Goal: Task Accomplishment & Management: Use online tool/utility

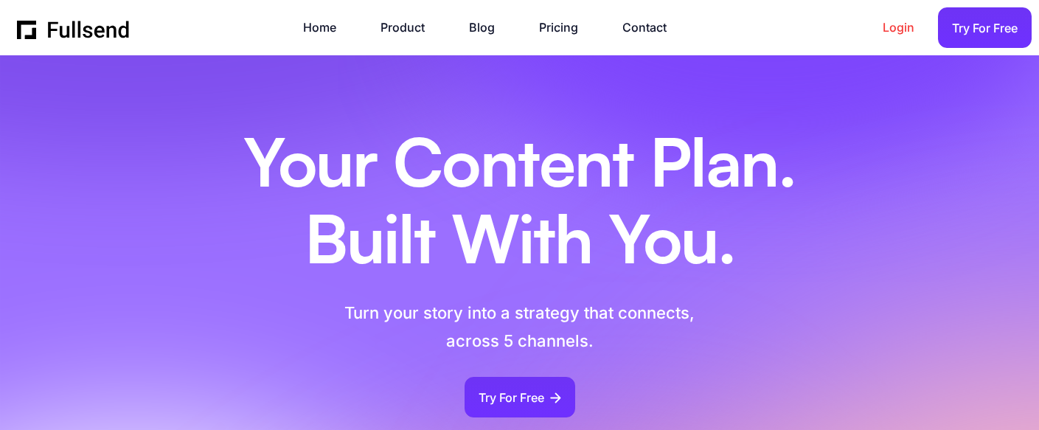
click at [899, 31] on link "Login" at bounding box center [906, 28] width 46 height 20
click at [552, 30] on link "Pricing" at bounding box center [566, 28] width 54 height 20
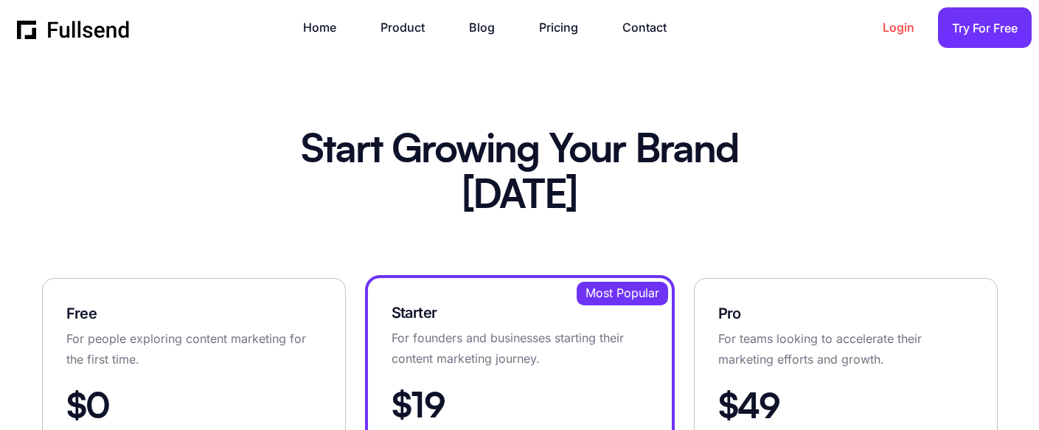
click at [896, 27] on link "Login" at bounding box center [906, 28] width 46 height 20
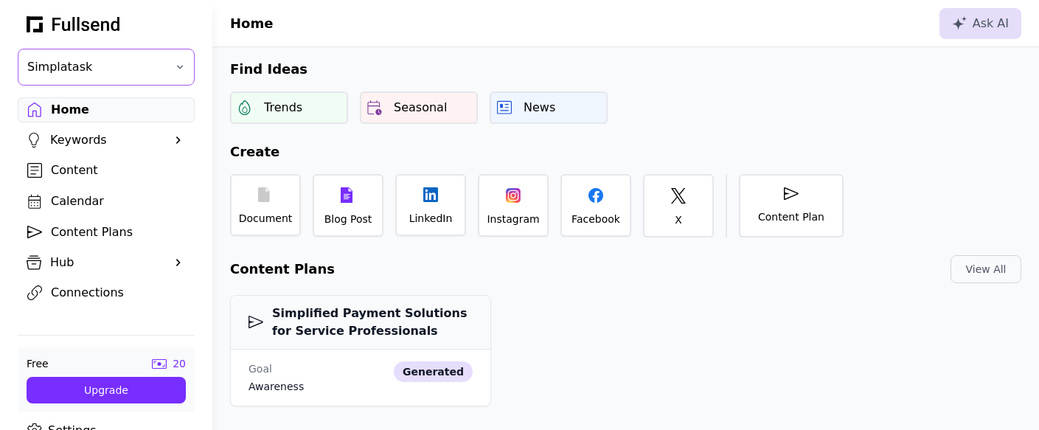
click at [177, 71] on button "Simplatask" at bounding box center [106, 67] width 177 height 37
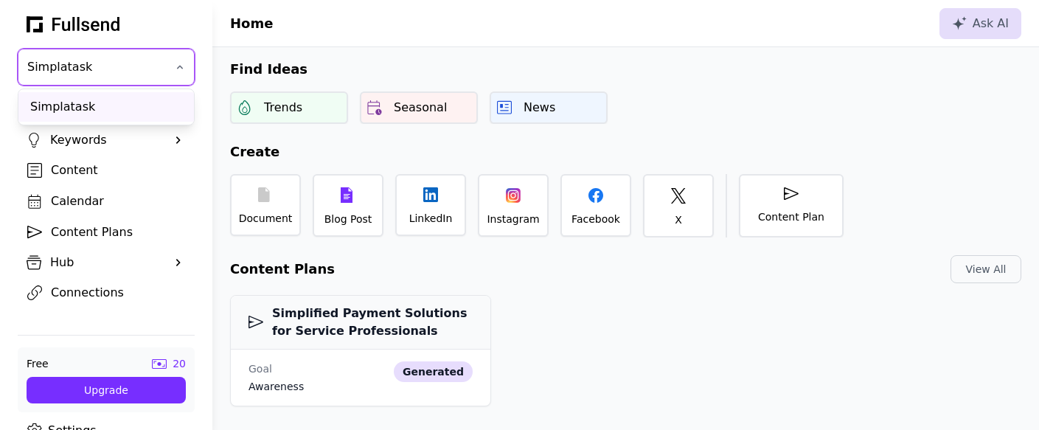
click at [177, 71] on button "Simplatask" at bounding box center [106, 67] width 177 height 37
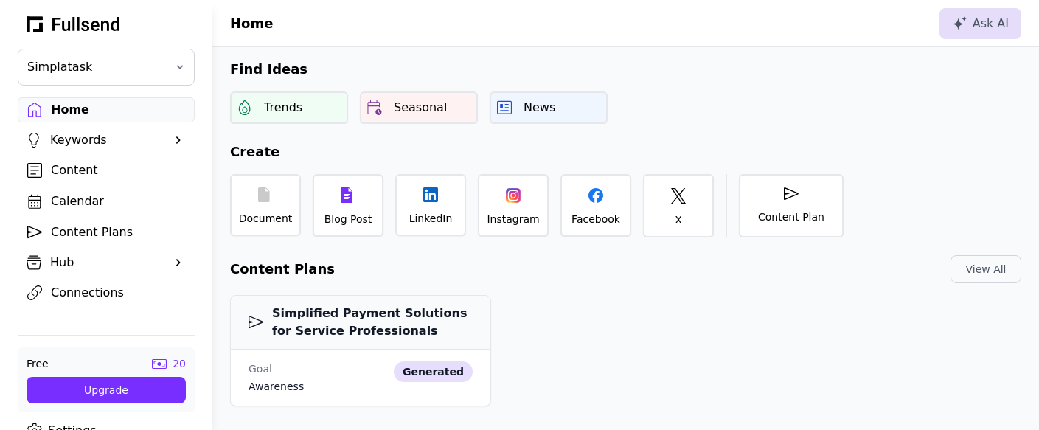
click at [88, 170] on div "Content" at bounding box center [118, 170] width 134 height 18
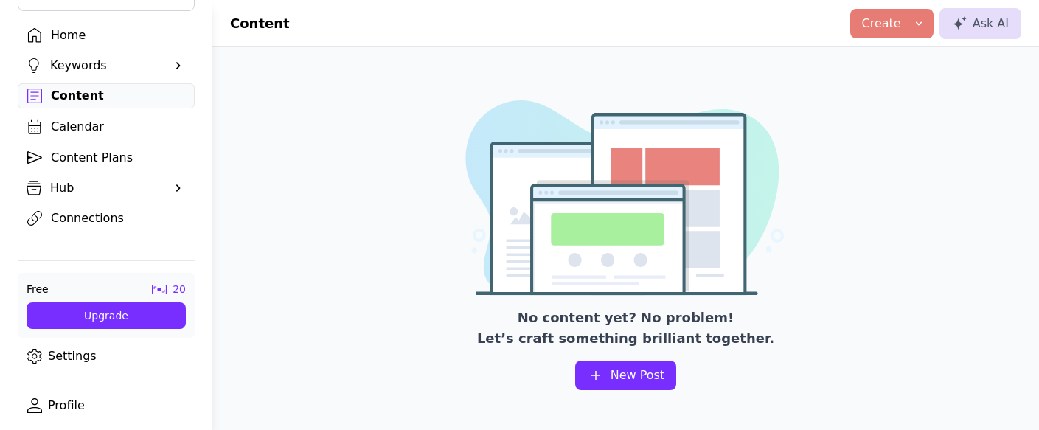
scroll to position [72, 0]
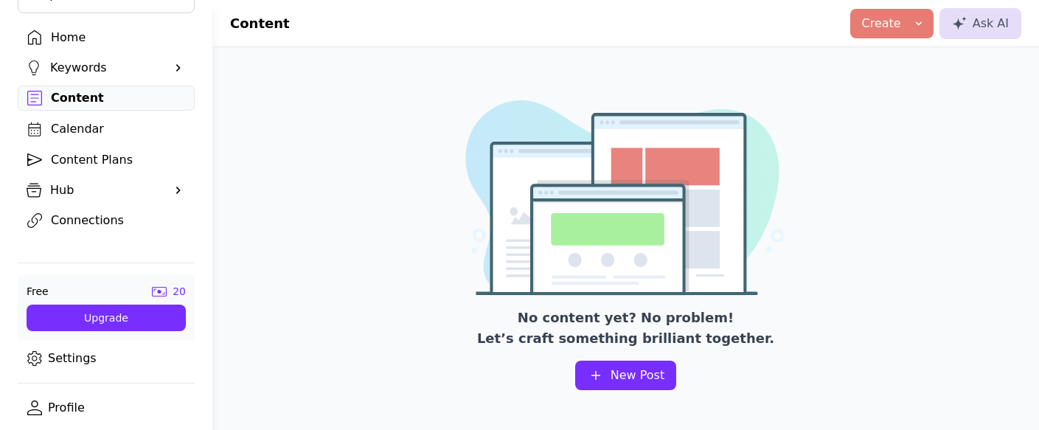
click at [60, 405] on link "Profile" at bounding box center [106, 407] width 177 height 25
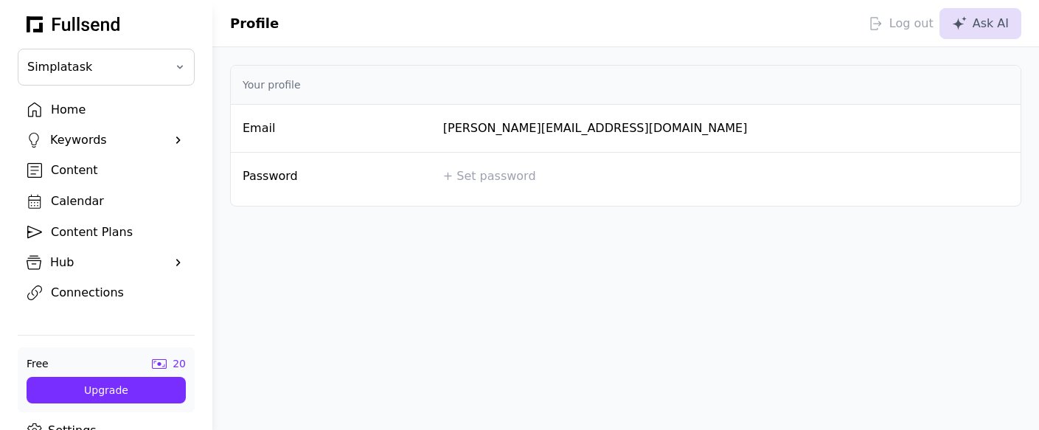
click at [78, 108] on div "Home" at bounding box center [118, 110] width 134 height 18
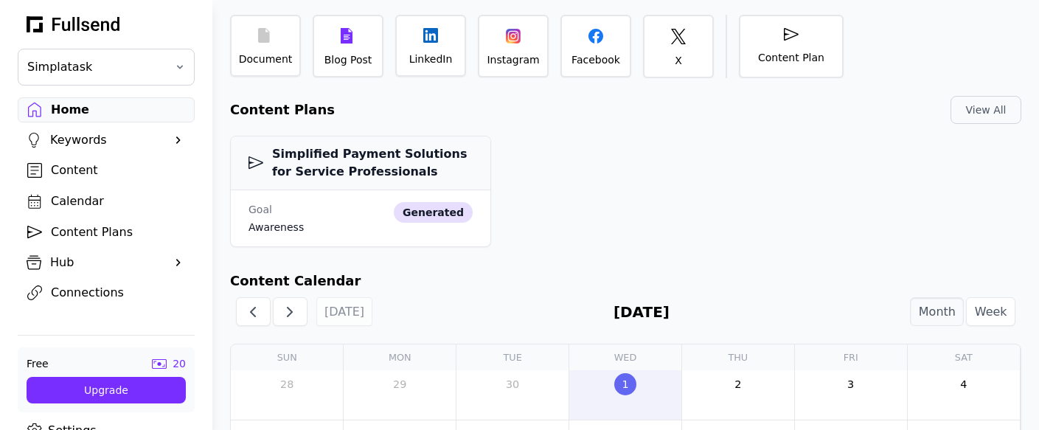
scroll to position [162, 0]
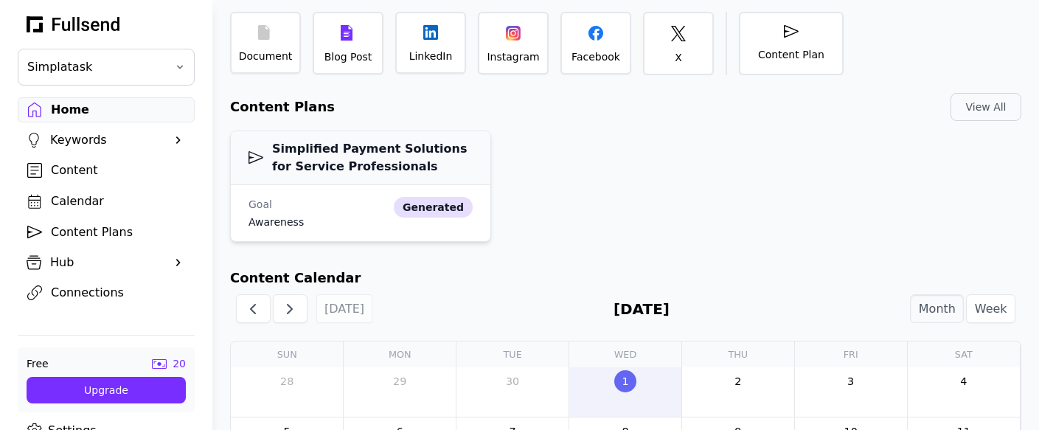
click at [316, 164] on h3 "Simplified Payment Solutions for Service Professionals" at bounding box center [361, 157] width 224 height 35
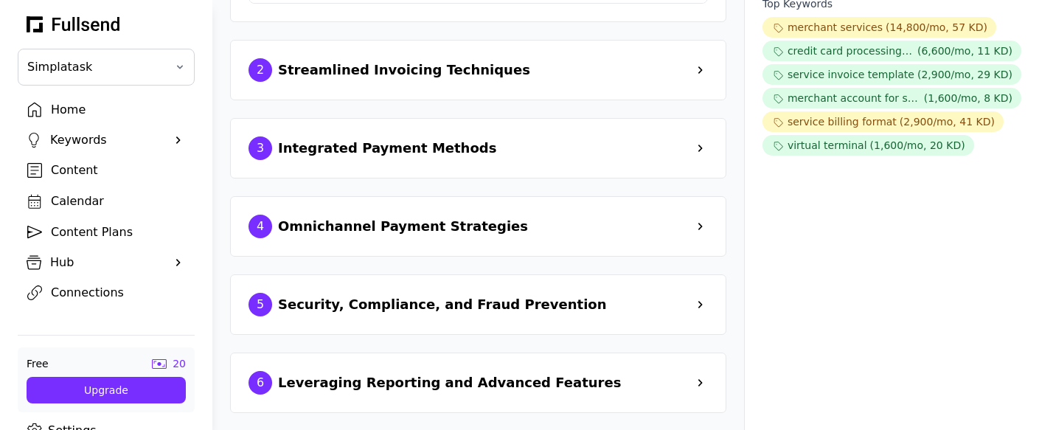
scroll to position [518, 0]
click at [450, 379] on div "Leveraging Reporting and Advanced Features" at bounding box center [449, 382] width 343 height 21
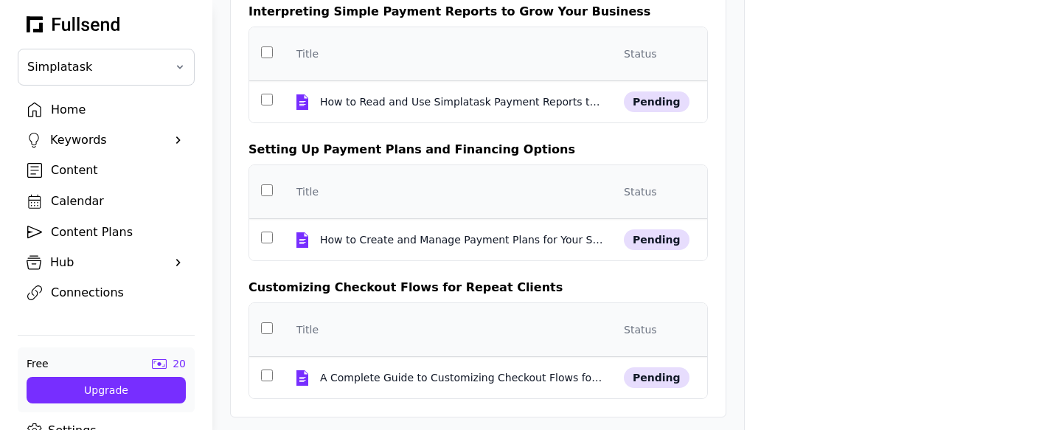
scroll to position [928, 0]
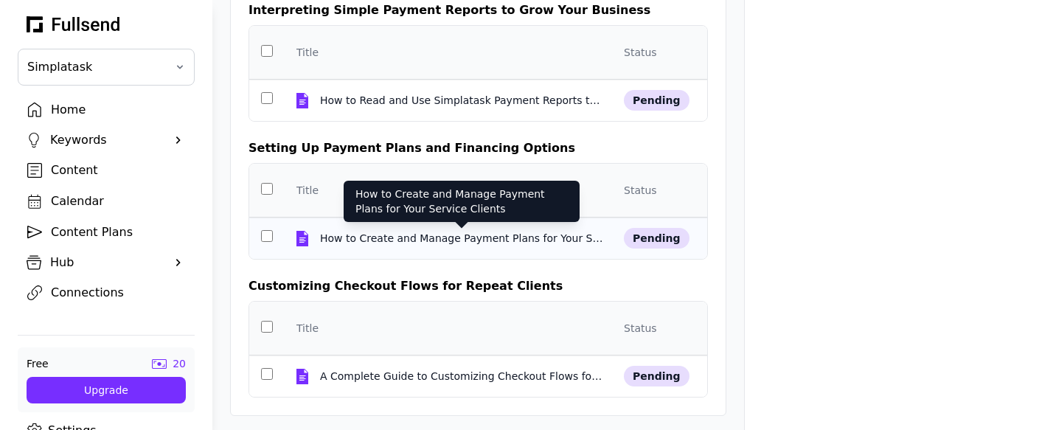
click at [390, 237] on div "How to Create and Manage Payment Plans for Your Service Clients" at bounding box center [461, 238] width 283 height 15
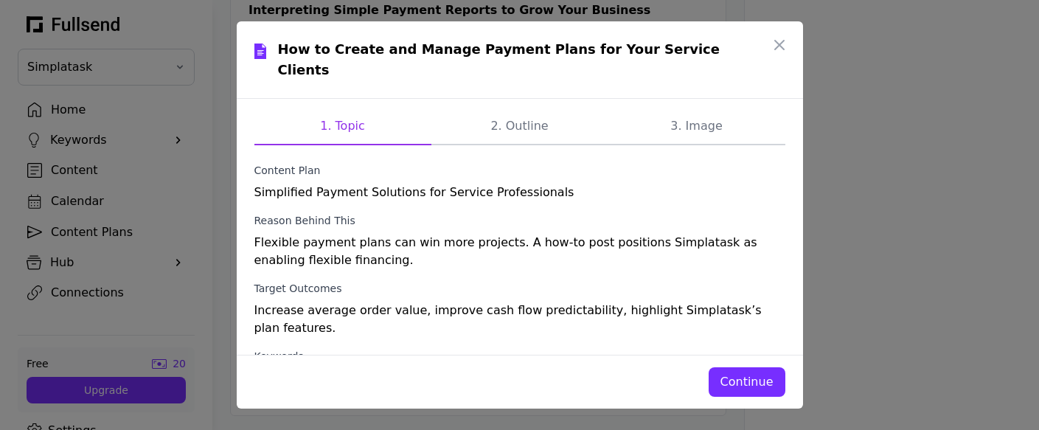
scroll to position [0, 0]
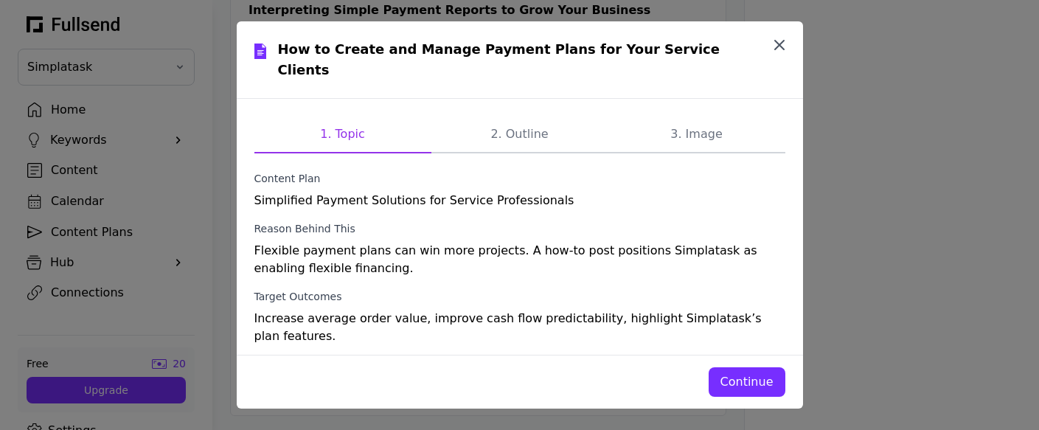
click at [777, 44] on icon "button" at bounding box center [779, 45] width 9 height 9
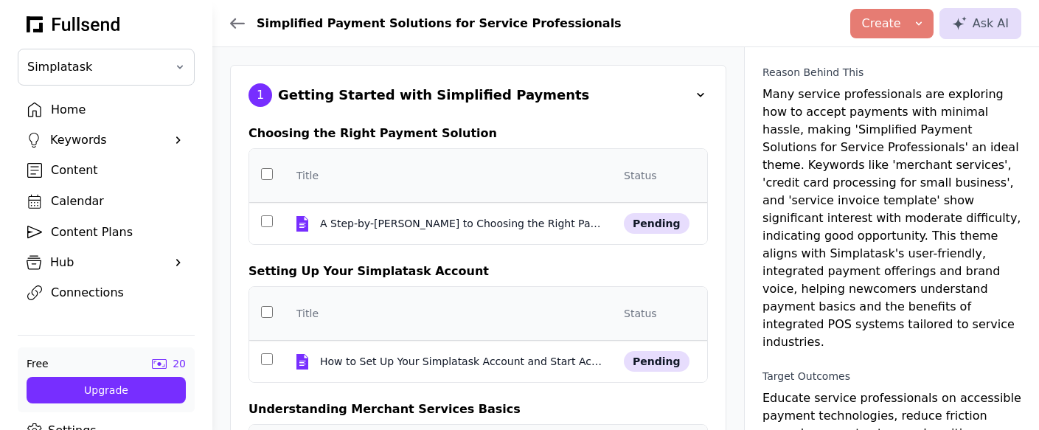
click at [699, 94] on span at bounding box center [700, 95] width 15 height 15
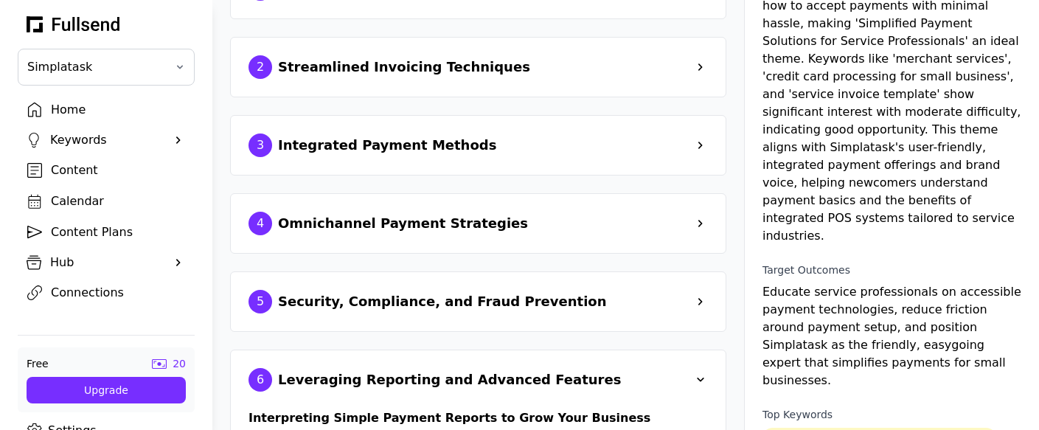
scroll to position [103, 0]
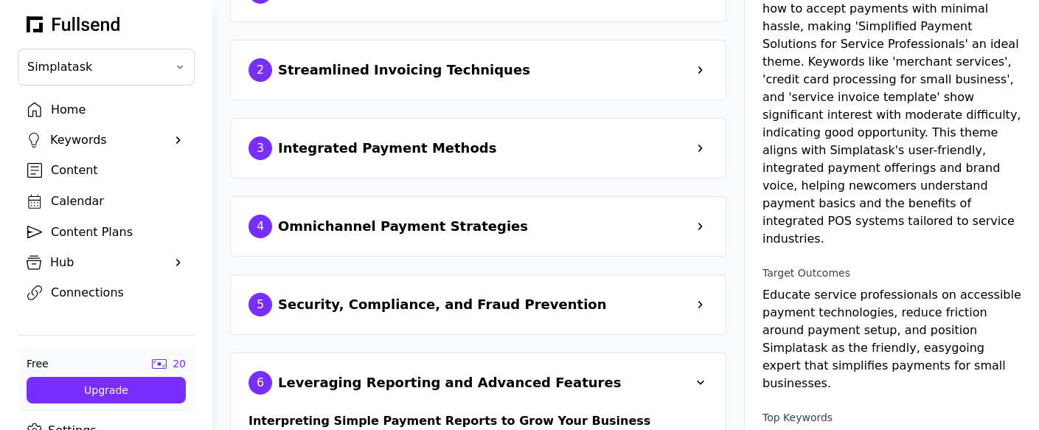
click at [697, 223] on span at bounding box center [700, 226] width 15 height 15
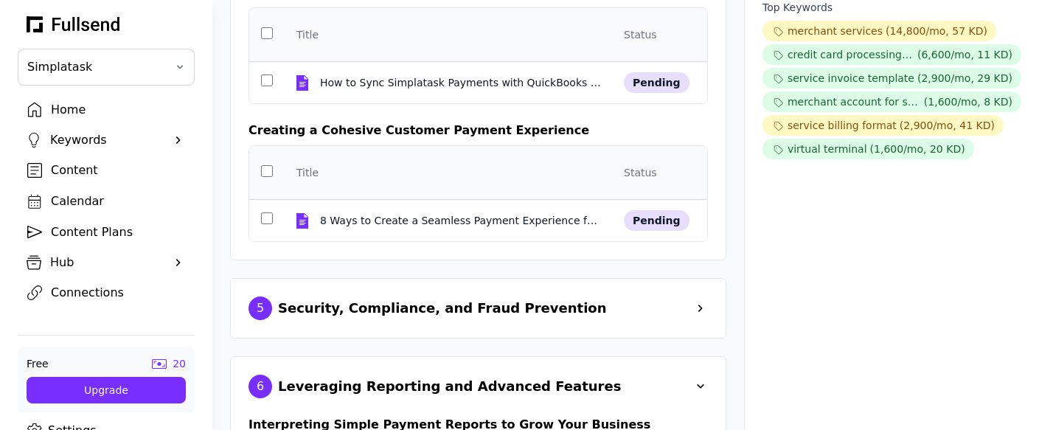
scroll to position [521, 0]
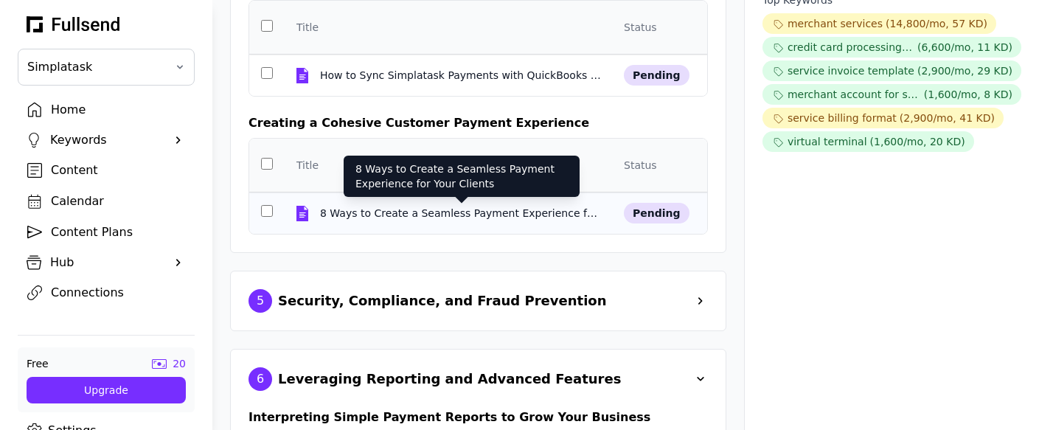
click at [397, 213] on div "8 Ways to Create a Seamless Payment Experience for Your Clients" at bounding box center [461, 213] width 283 height 15
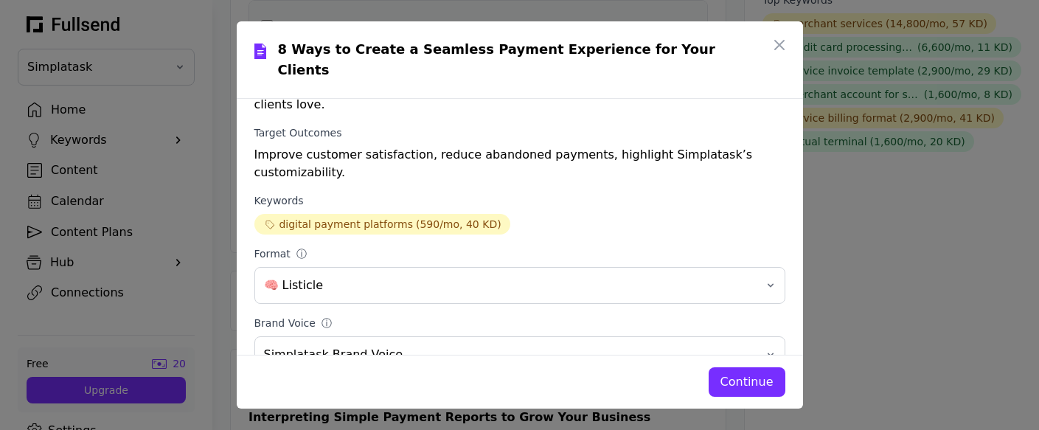
scroll to position [66, 0]
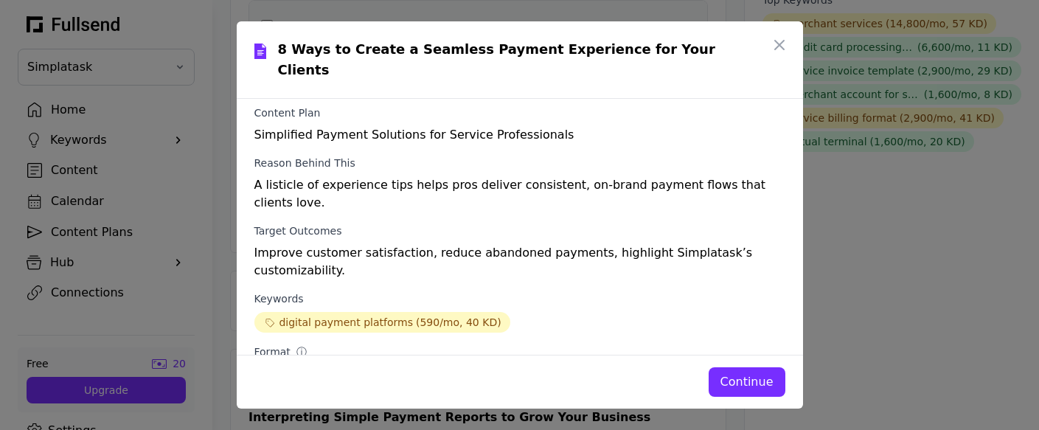
click at [273, 315] on icon at bounding box center [269, 322] width 13 height 15
click at [776, 46] on icon "button" at bounding box center [779, 45] width 9 height 9
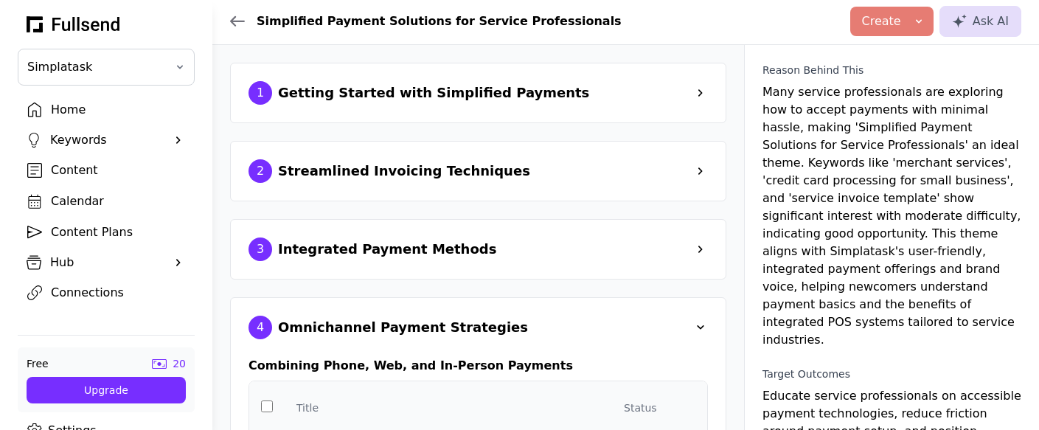
scroll to position [0, 0]
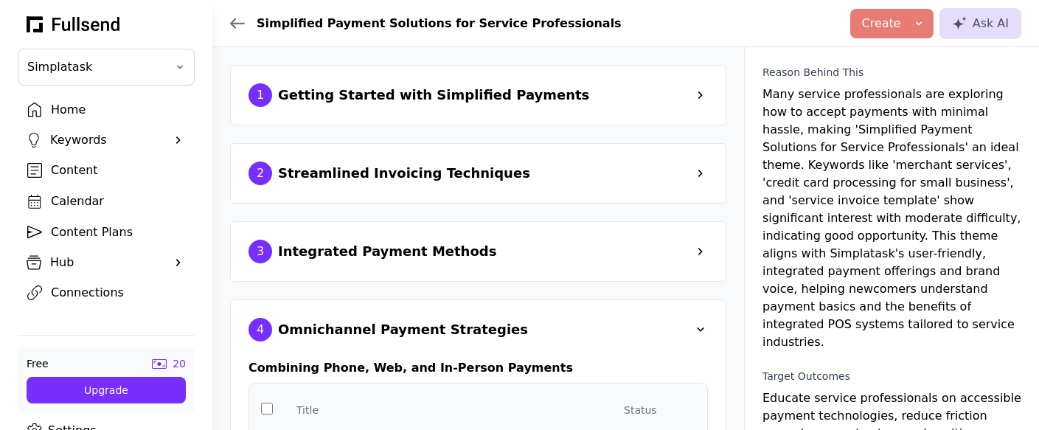
click at [72, 229] on div "Content Plans" at bounding box center [118, 232] width 134 height 18
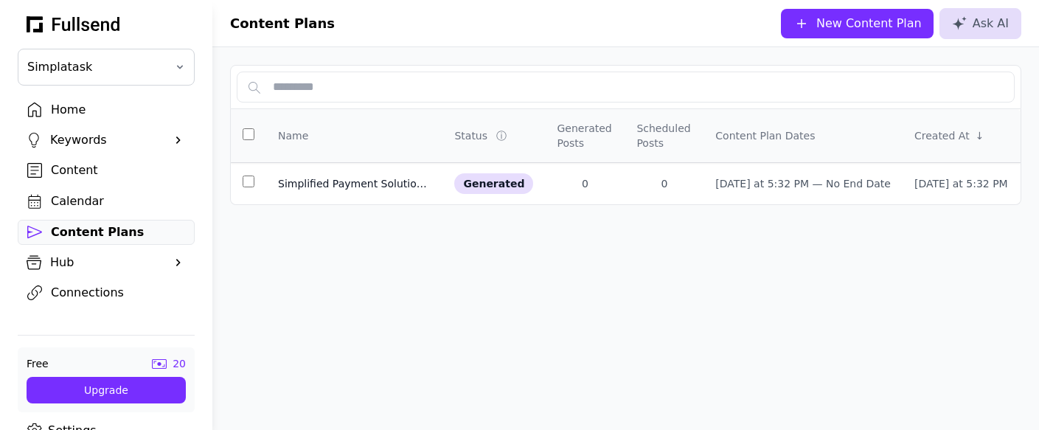
click at [101, 262] on div "Hub" at bounding box center [106, 263] width 112 height 18
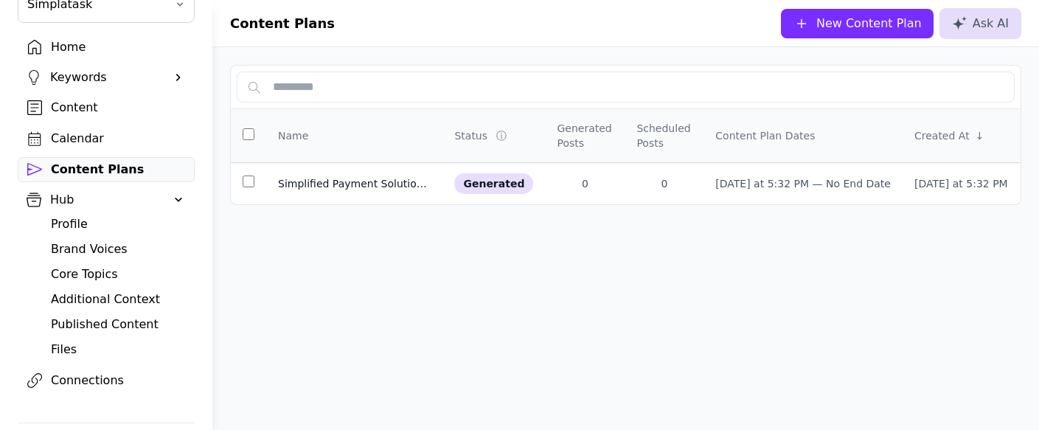
scroll to position [67, 0]
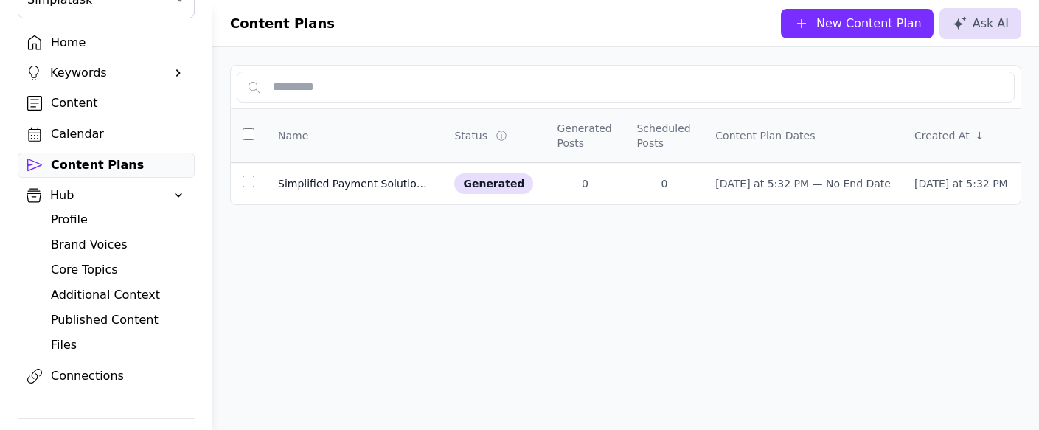
click at [100, 246] on div "Brand Voices" at bounding box center [118, 245] width 134 height 18
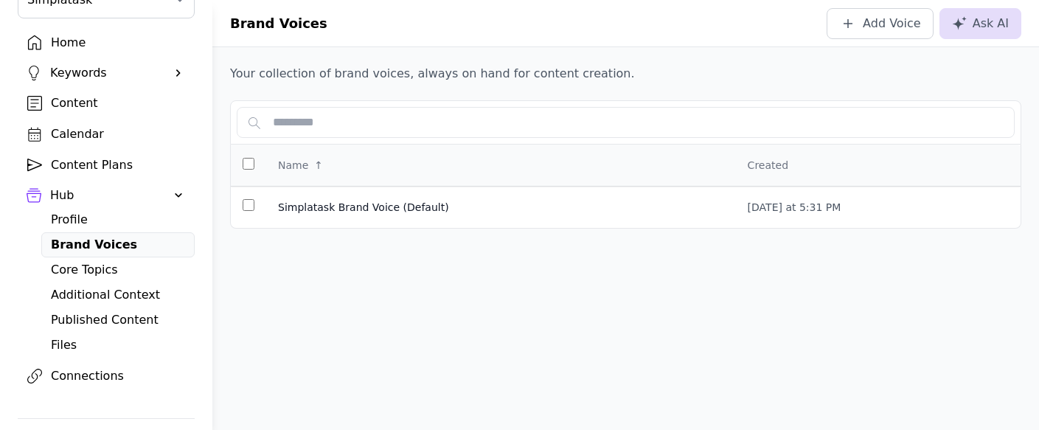
click at [82, 218] on div "Profile" at bounding box center [118, 220] width 134 height 18
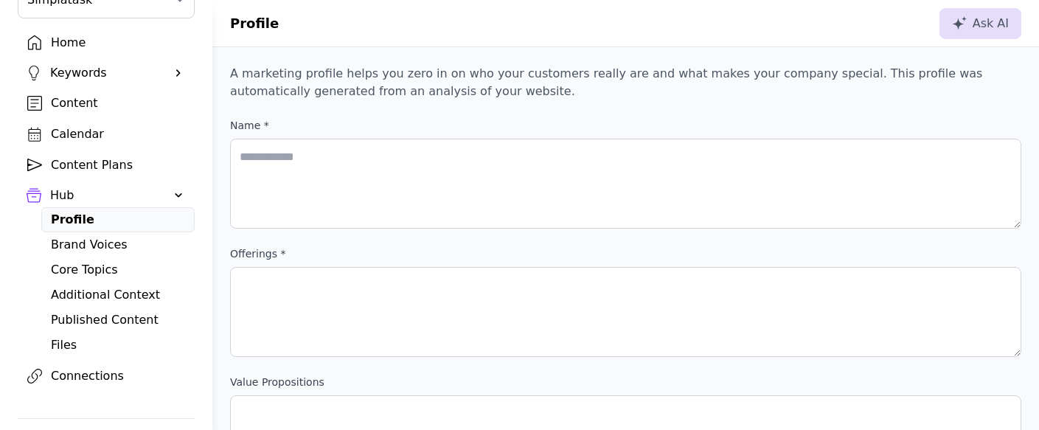
click at [97, 275] on div "Core Topics" at bounding box center [118, 270] width 134 height 18
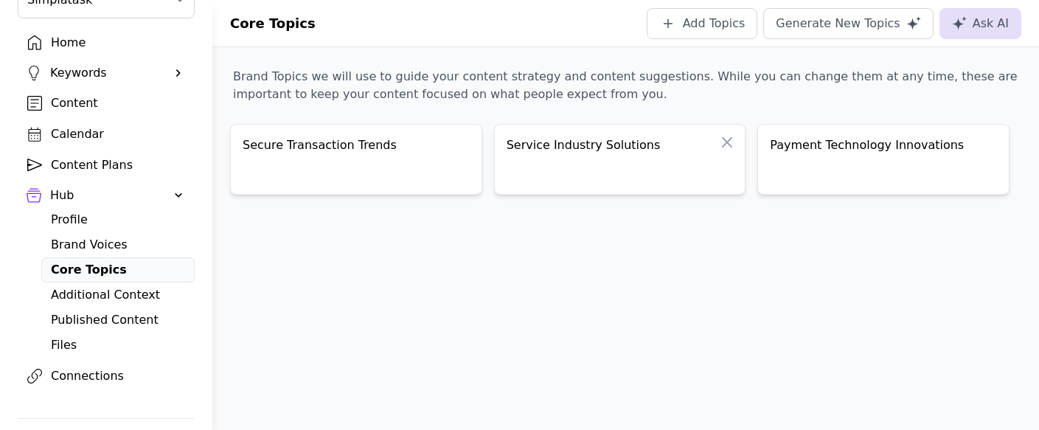
click at [569, 150] on div "Service Industry Solutions" at bounding box center [620, 146] width 227 height 21
click at [392, 153] on div "Secure Transaction Trends" at bounding box center [356, 146] width 227 height 21
click at [94, 293] on div "Additional Context" at bounding box center [118, 295] width 134 height 18
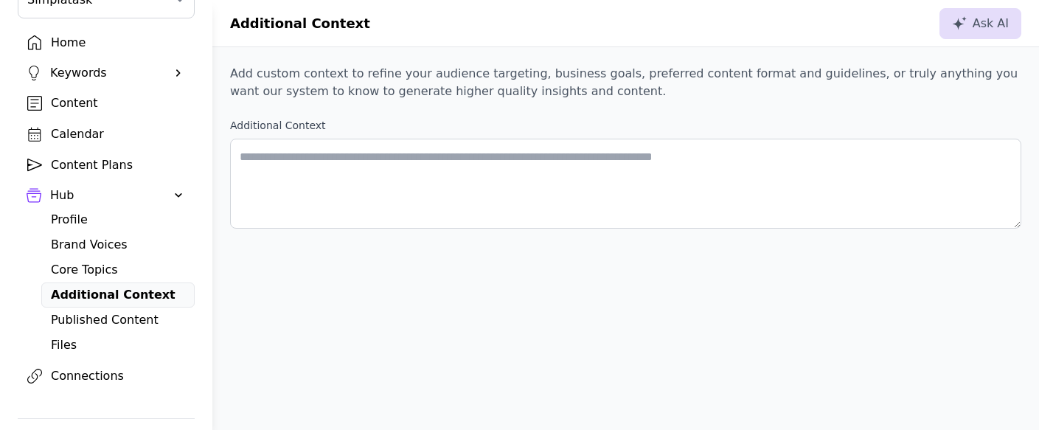
click at [78, 319] on div "Published Content" at bounding box center [118, 320] width 134 height 18
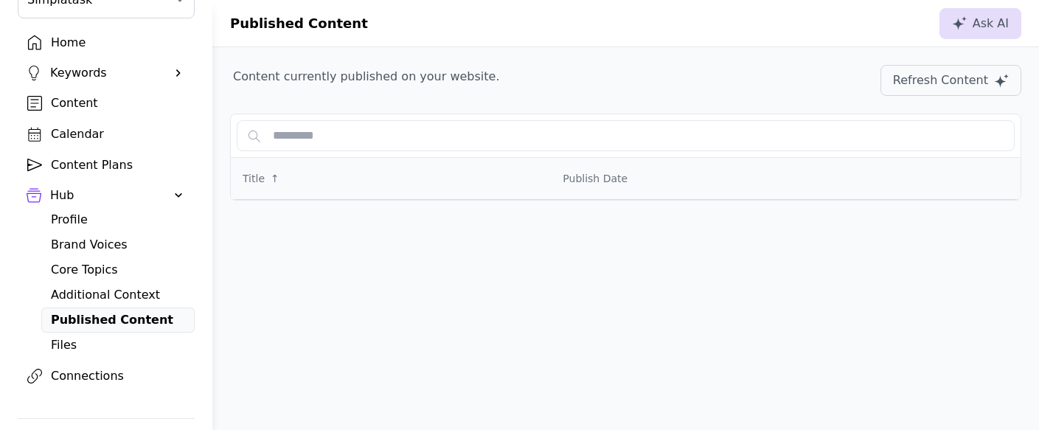
click at [66, 342] on div "Files" at bounding box center [118, 345] width 134 height 18
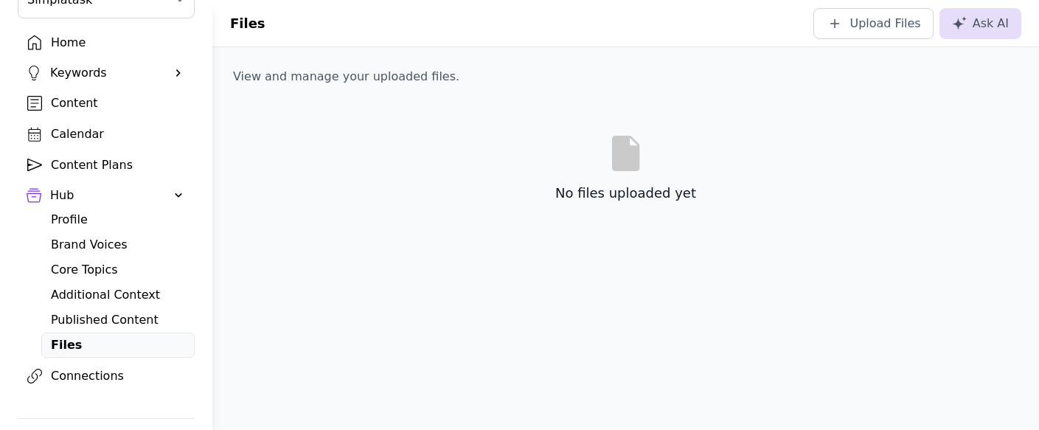
click at [70, 137] on div "Calendar" at bounding box center [118, 134] width 134 height 18
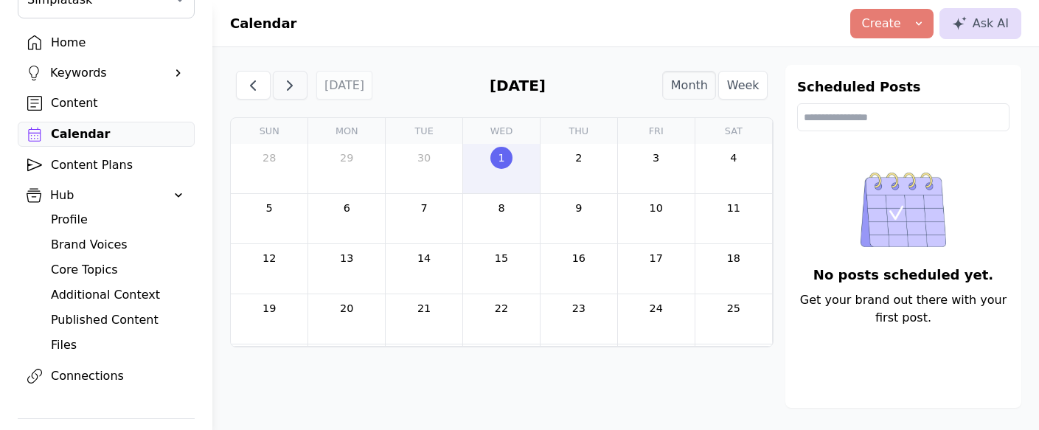
click at [291, 80] on span "button" at bounding box center [290, 86] width 18 height 18
click at [246, 79] on span "button" at bounding box center [253, 86] width 18 height 18
click at [82, 104] on div "Content" at bounding box center [118, 103] width 134 height 18
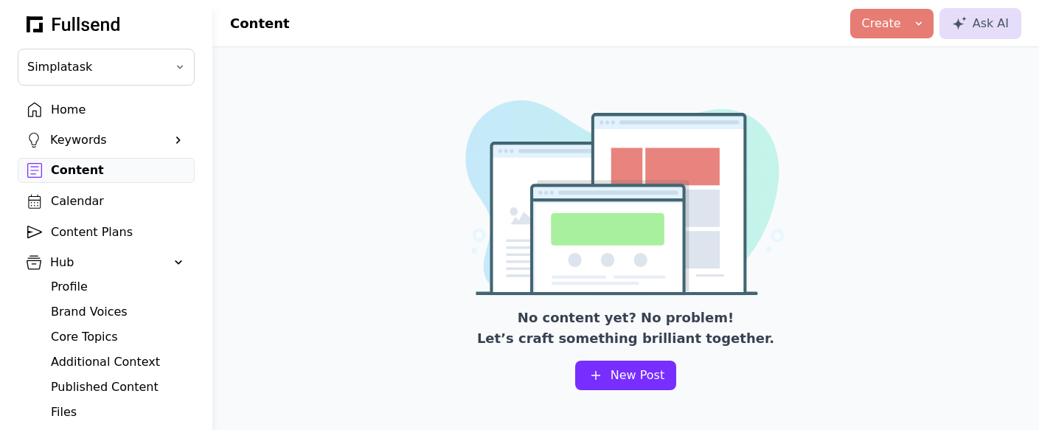
scroll to position [1, 0]
click at [115, 138] on div "Keywords" at bounding box center [106, 140] width 112 height 18
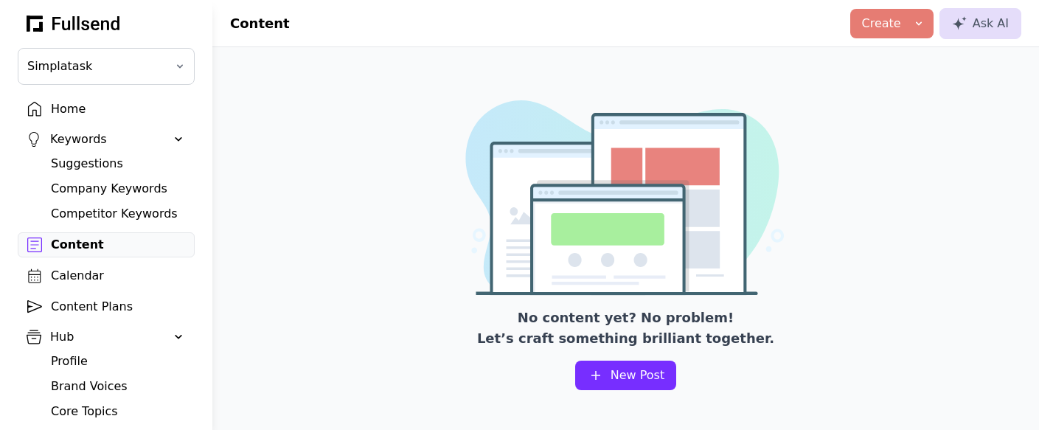
click at [98, 164] on div "Suggestions" at bounding box center [118, 164] width 134 height 18
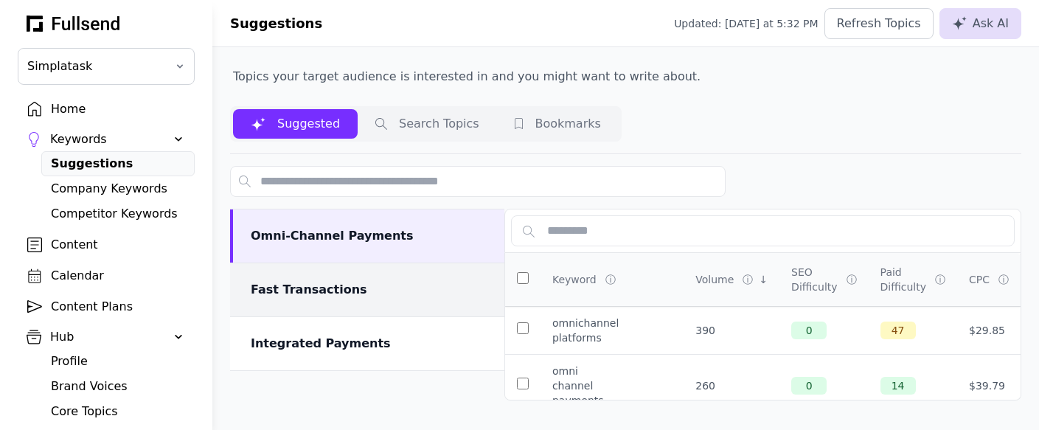
click at [367, 285] on div "Fast Transactions" at bounding box center [369, 290] width 236 height 18
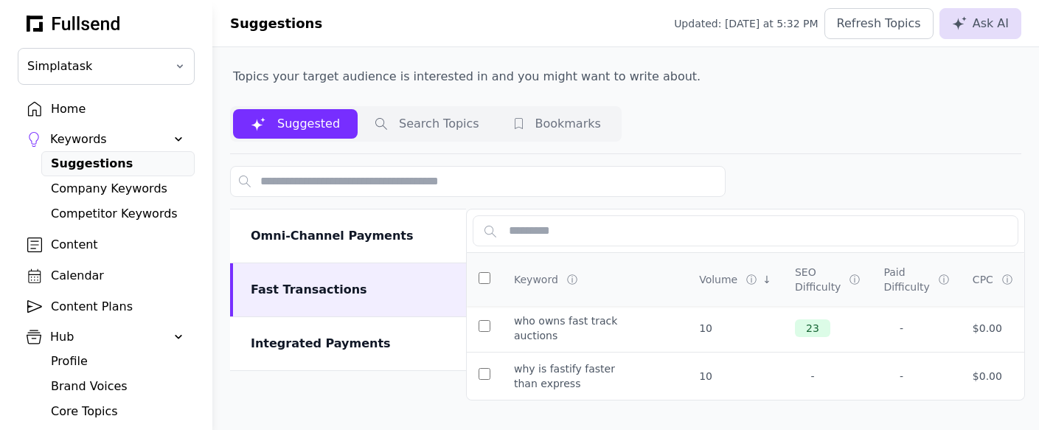
scroll to position [1133, 0]
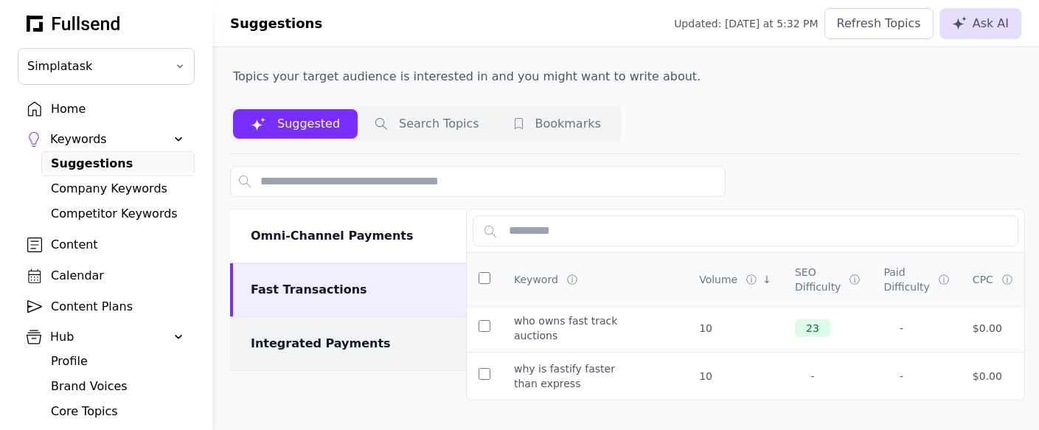
click at [403, 344] on div "Integrated Payments" at bounding box center [350, 344] width 198 height 18
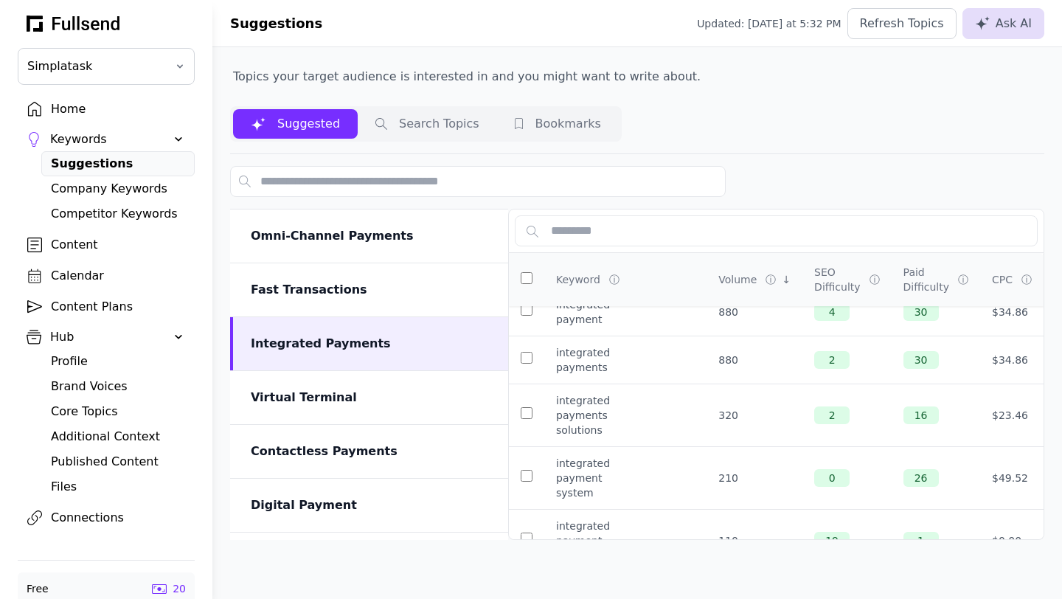
scroll to position [20, 0]
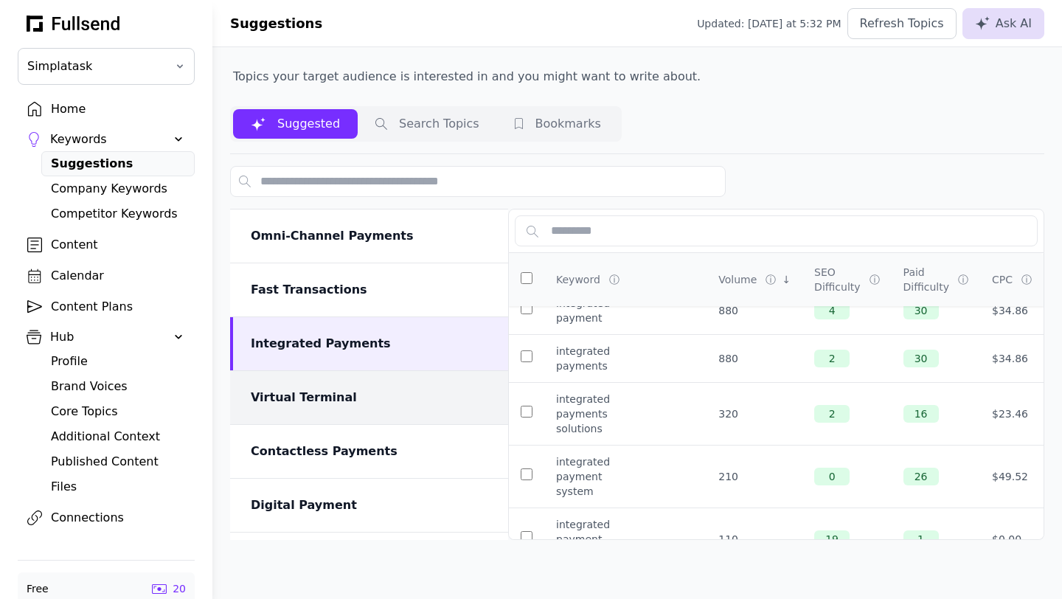
click at [351, 396] on div "Virtual Terminal" at bounding box center [371, 398] width 240 height 18
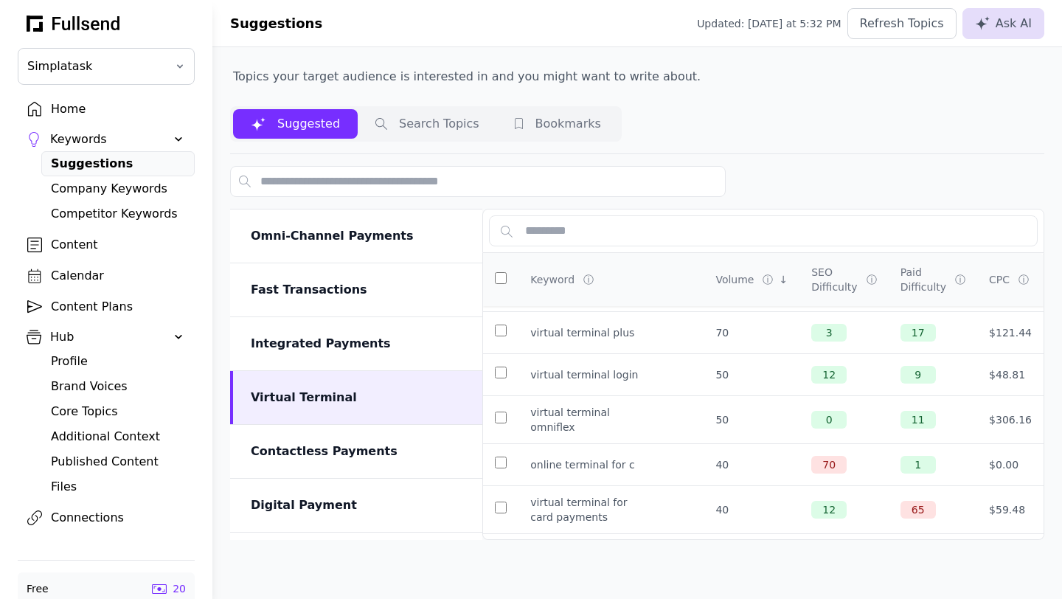
scroll to position [870, 0]
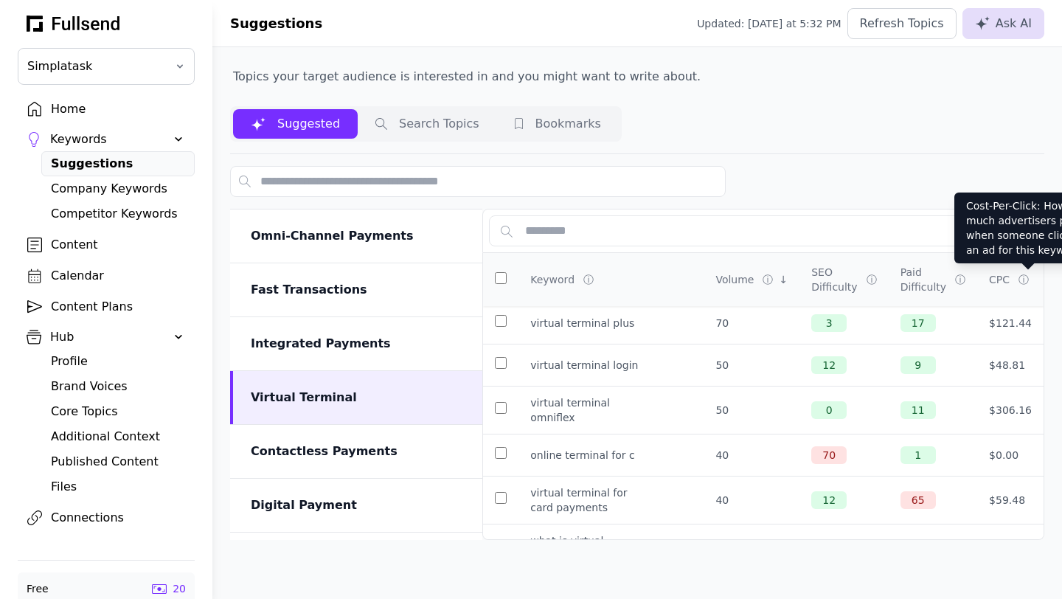
drag, startPoint x: 1028, startPoint y: 276, endPoint x: 1026, endPoint y: 283, distance: 7.5
click at [1026, 283] on div "ⓘ" at bounding box center [1024, 279] width 13 height 15
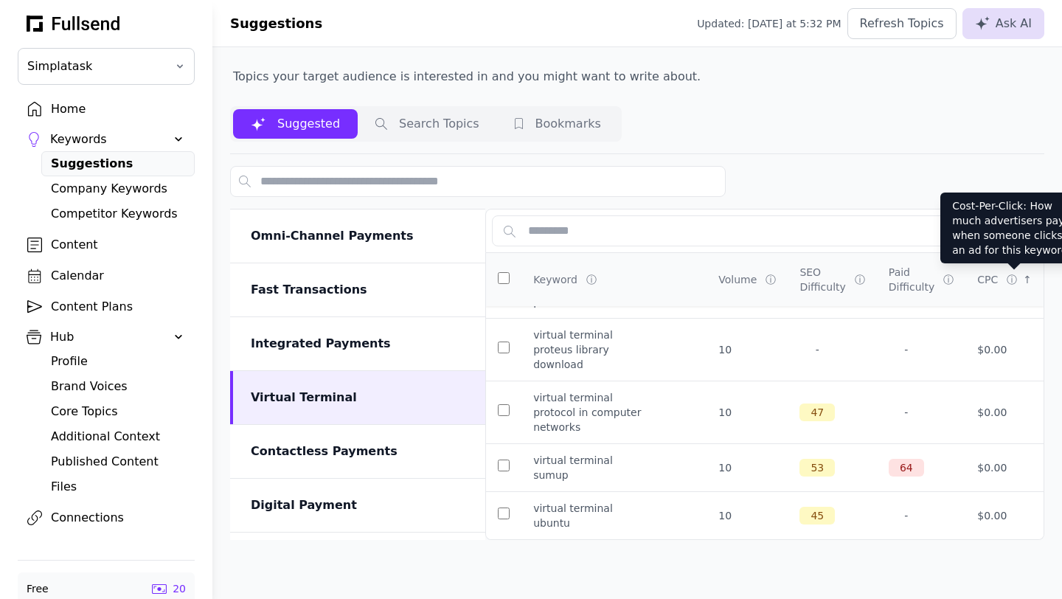
click at [1015, 279] on div "ⓘ" at bounding box center [1013, 279] width 13 height 15
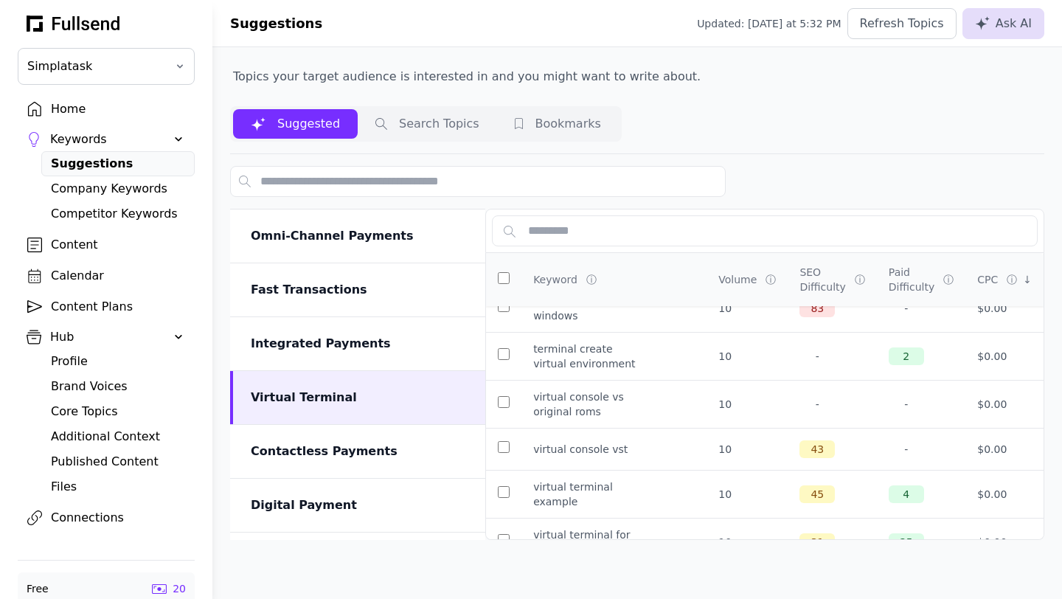
scroll to position [1716, 0]
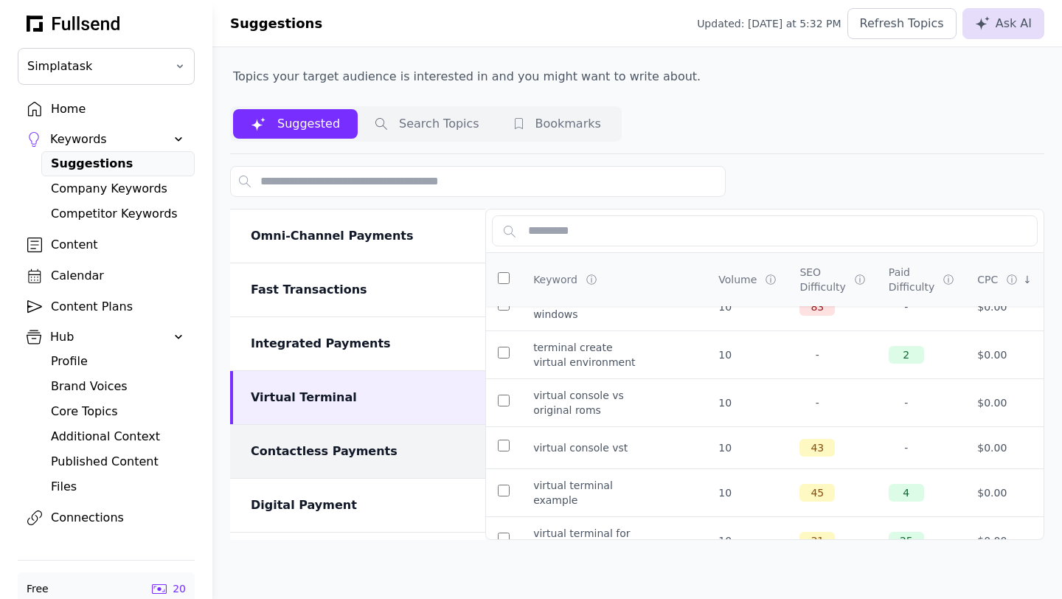
click at [362, 429] on div "Contactless Payments" at bounding box center [359, 451] width 217 height 18
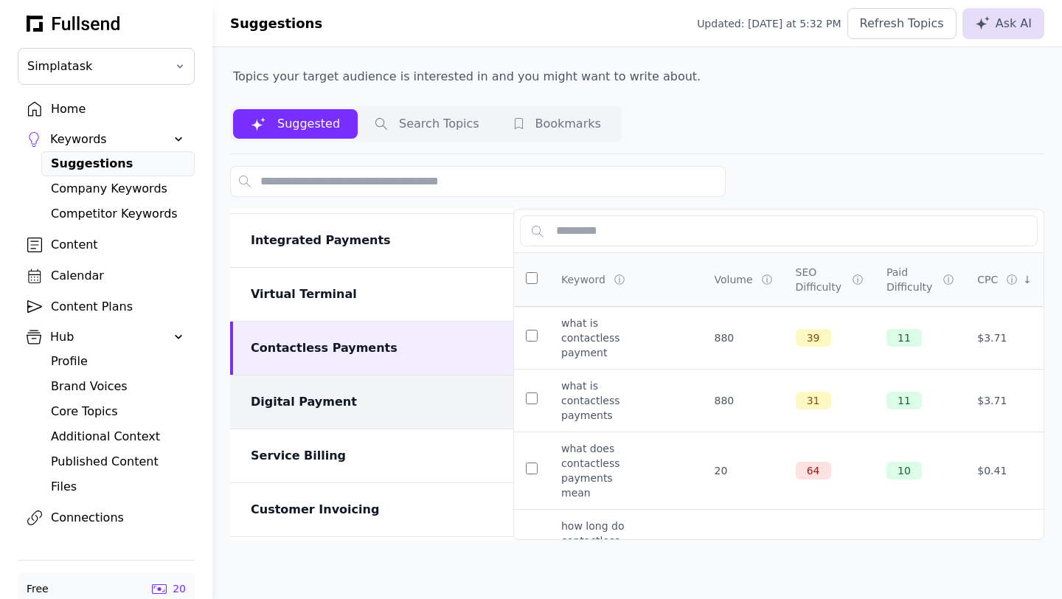
scroll to position [153, 0]
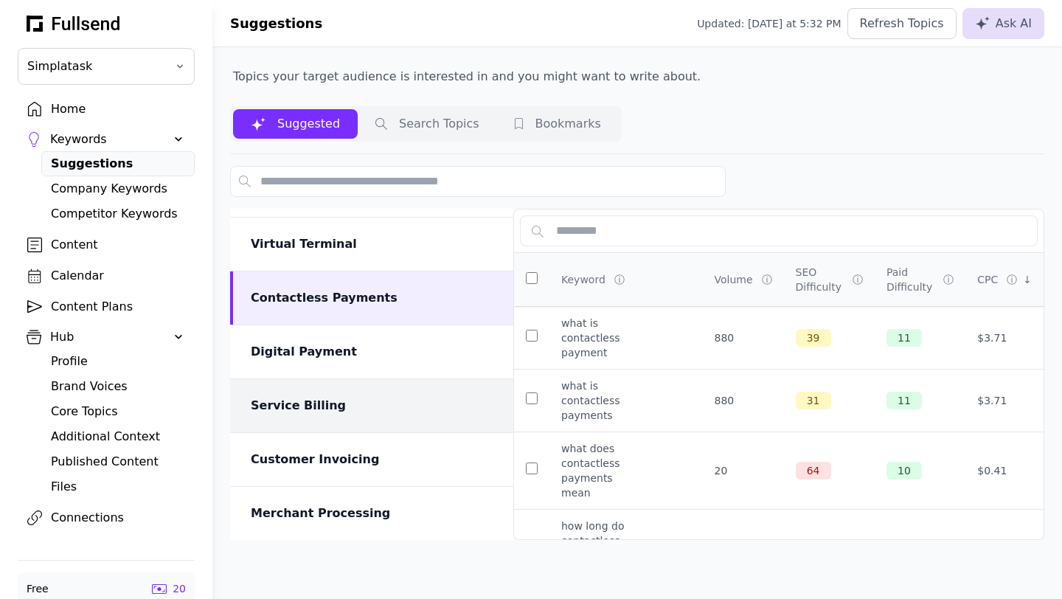
click at [341, 405] on div "Service Billing" at bounding box center [373, 406] width 245 height 18
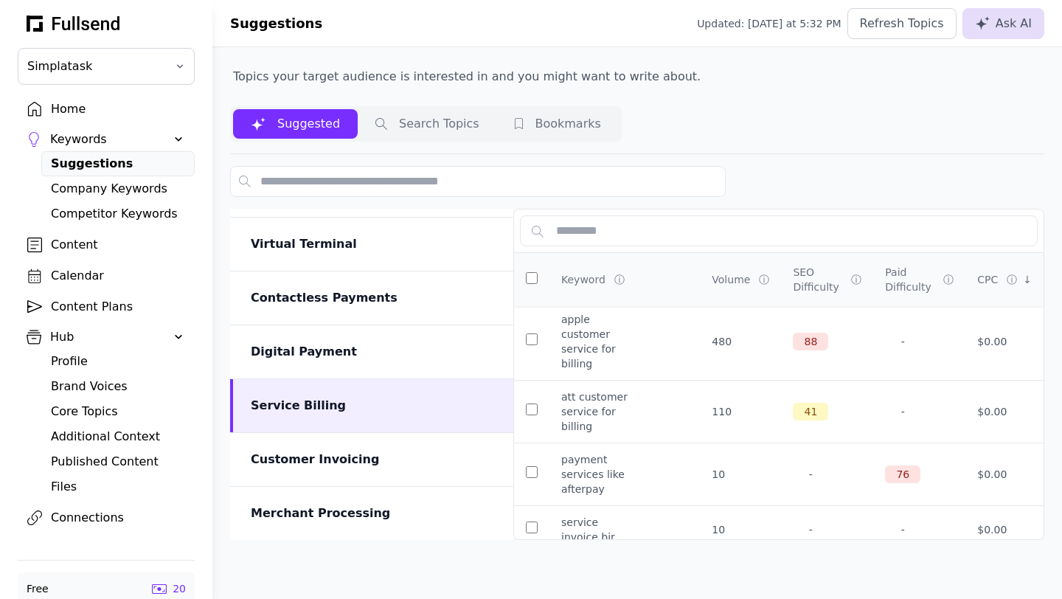
scroll to position [616, 0]
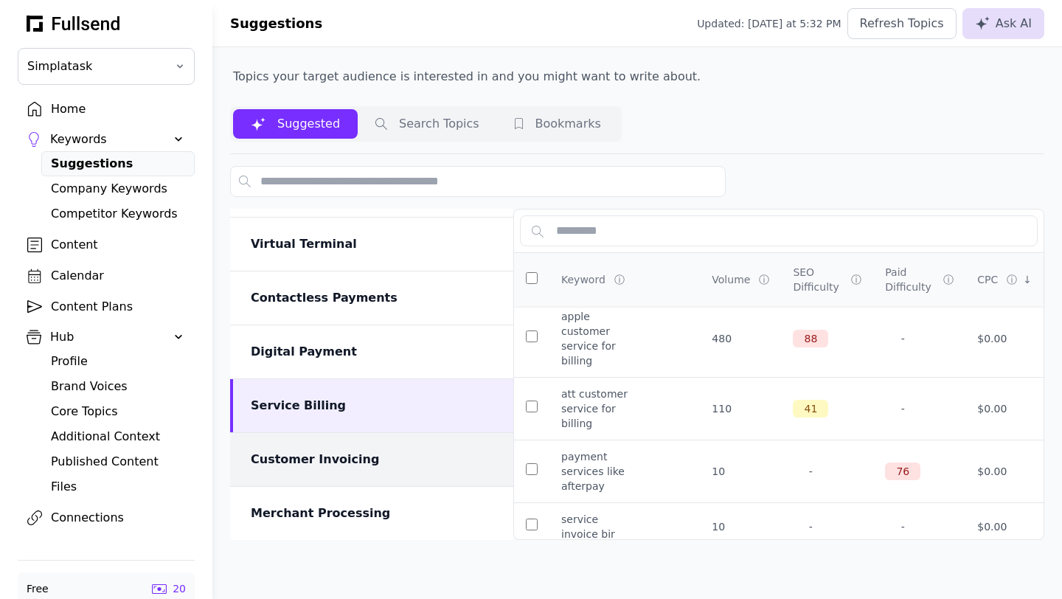
click at [350, 429] on div "Customer Invoicing" at bounding box center [373, 460] width 245 height 18
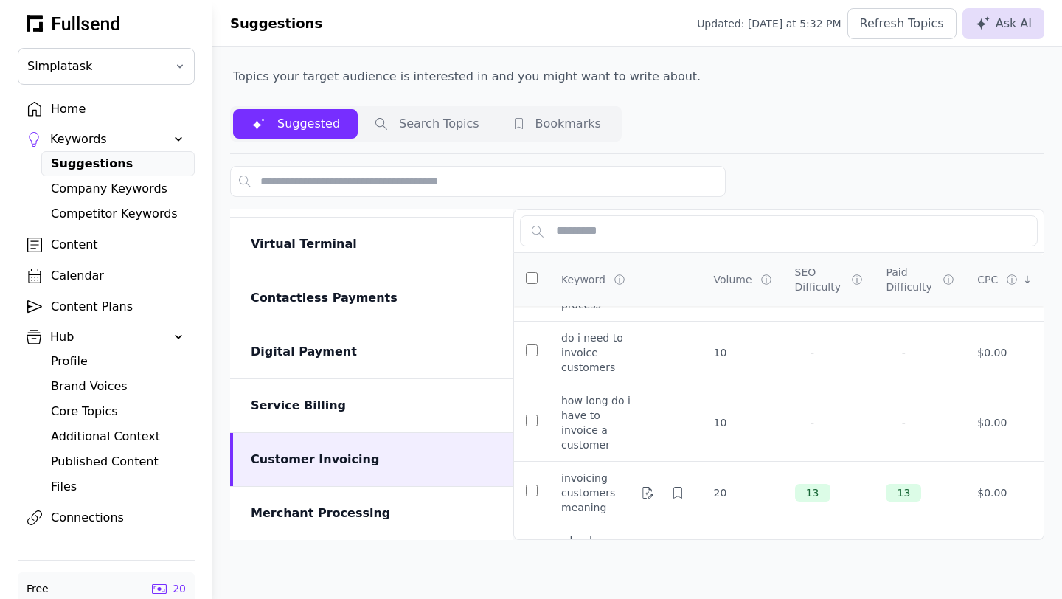
scroll to position [700, 0]
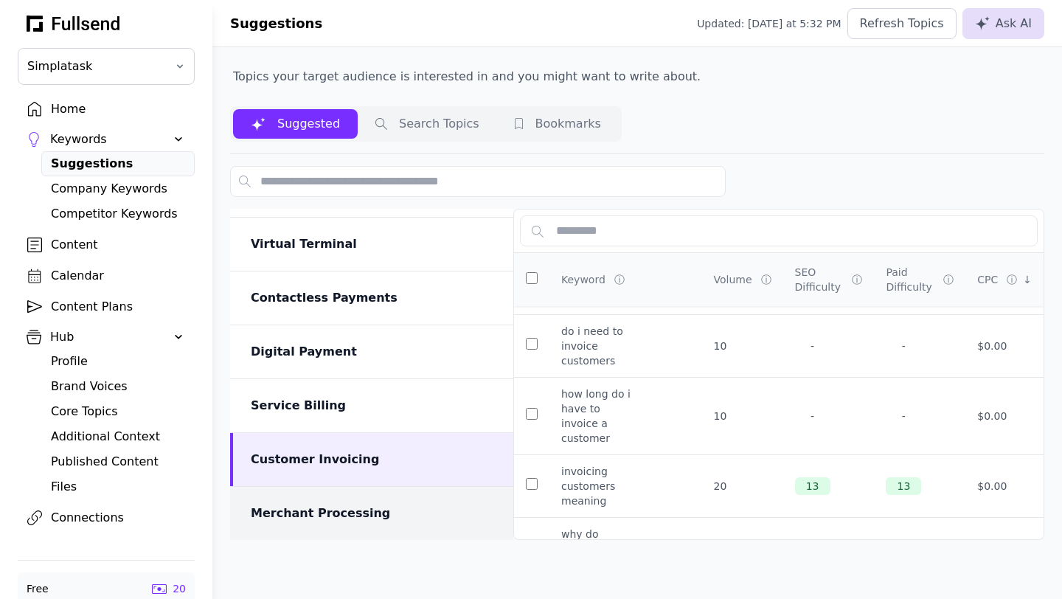
click at [358, 429] on div "Merchant Processing" at bounding box center [373, 513] width 245 height 18
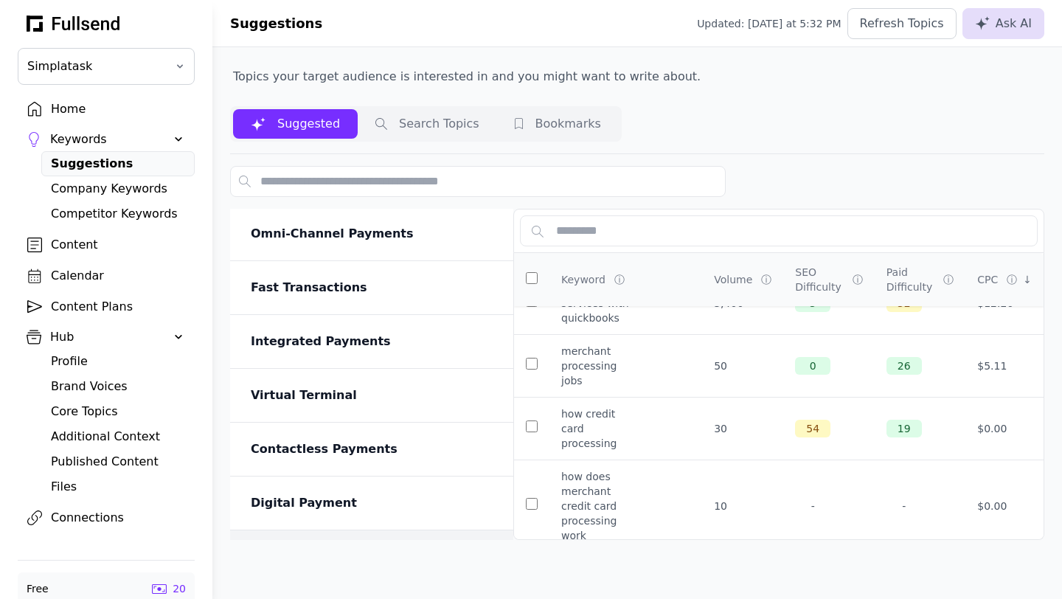
scroll to position [0, 0]
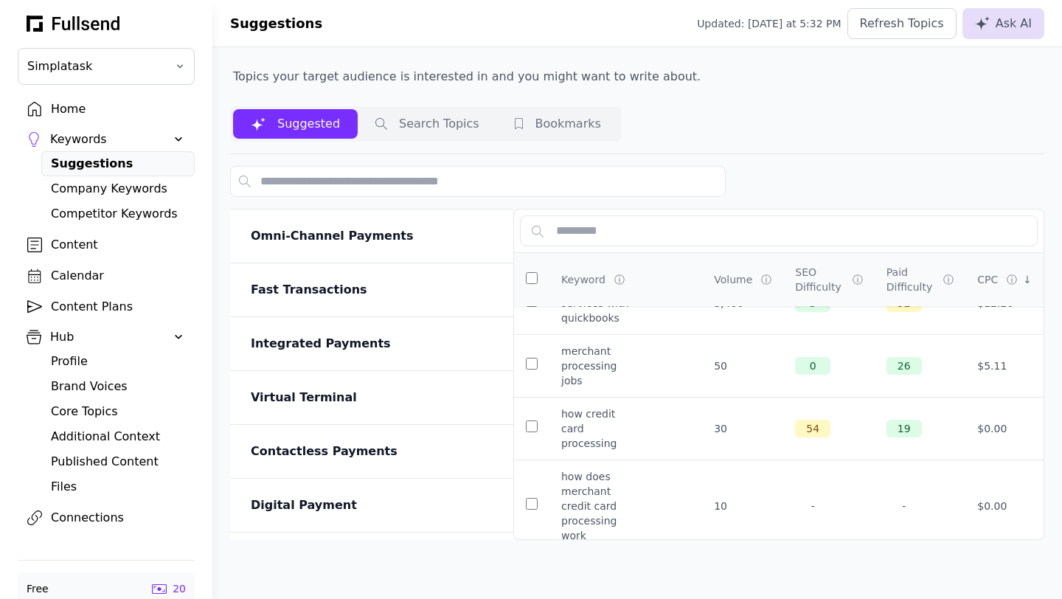
click at [113, 190] on div "Company Keywords" at bounding box center [118, 189] width 134 height 18
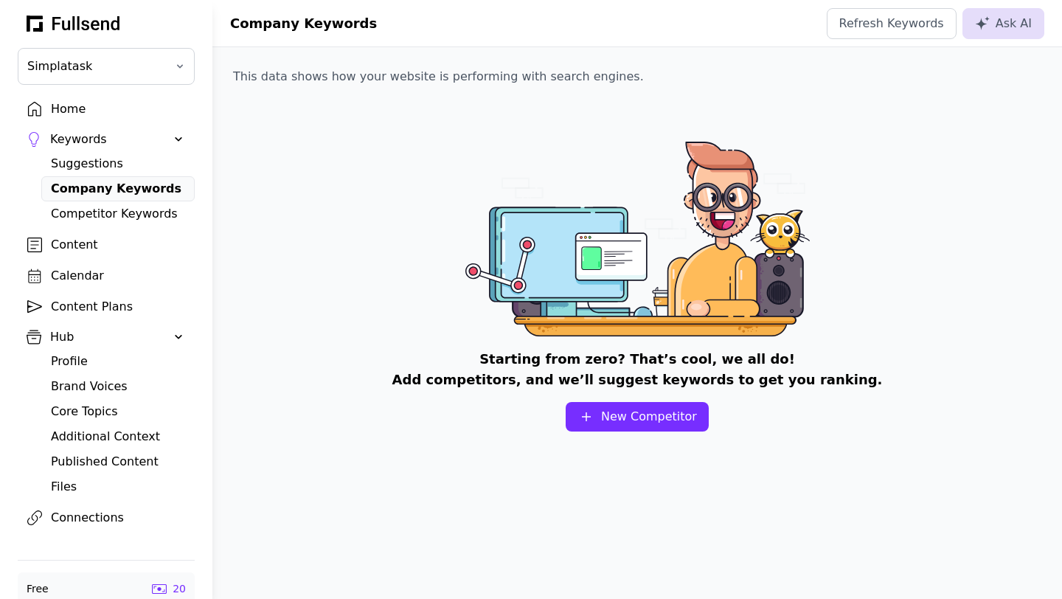
click at [125, 218] on div "Competitor Keywords" at bounding box center [118, 214] width 134 height 18
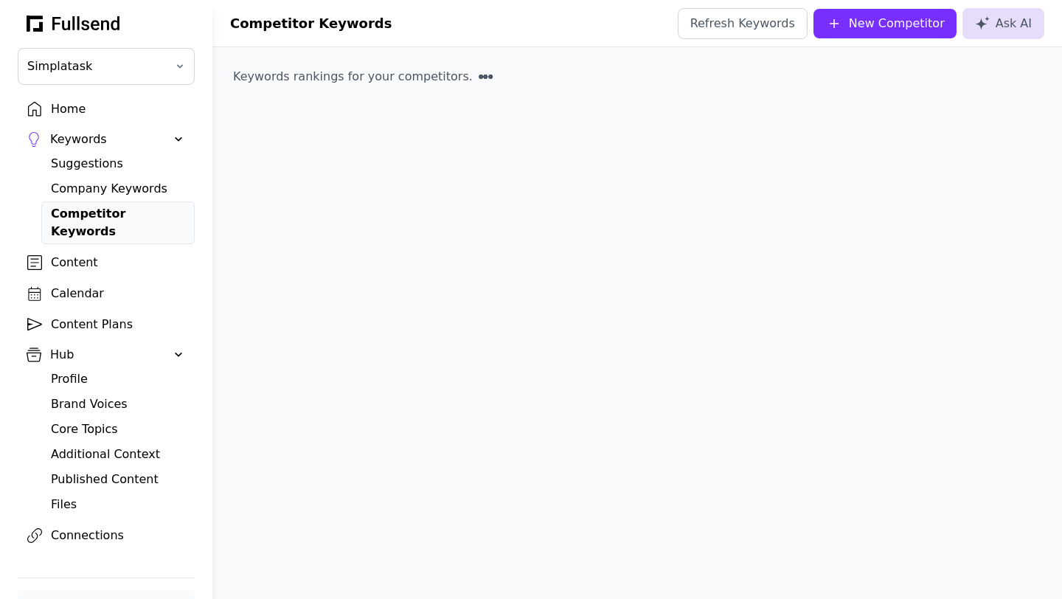
click at [125, 218] on div "Competitor Keywords" at bounding box center [118, 222] width 134 height 35
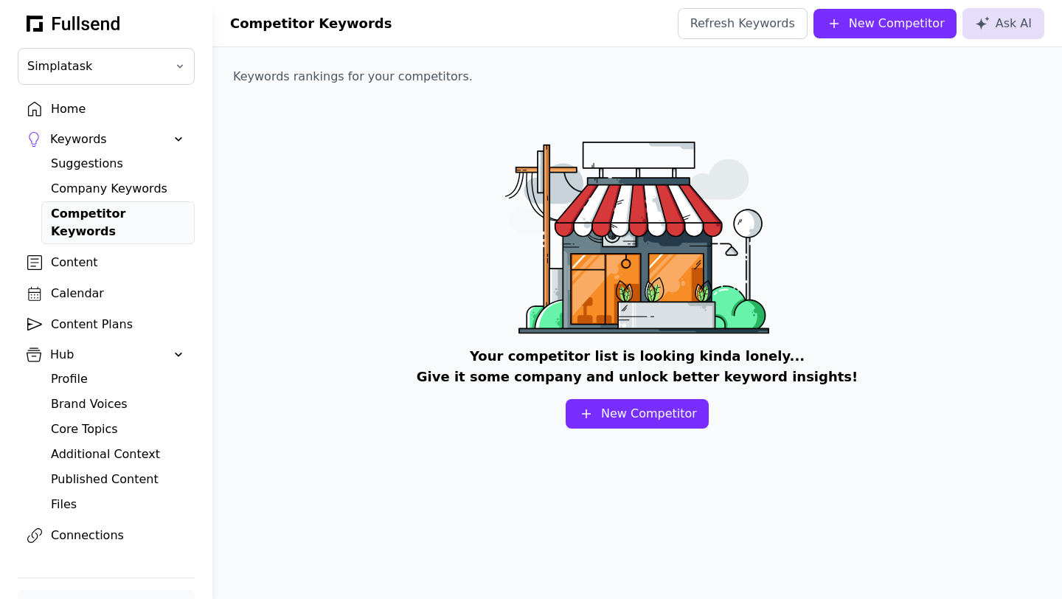
click at [75, 111] on div "Home" at bounding box center [118, 109] width 134 height 18
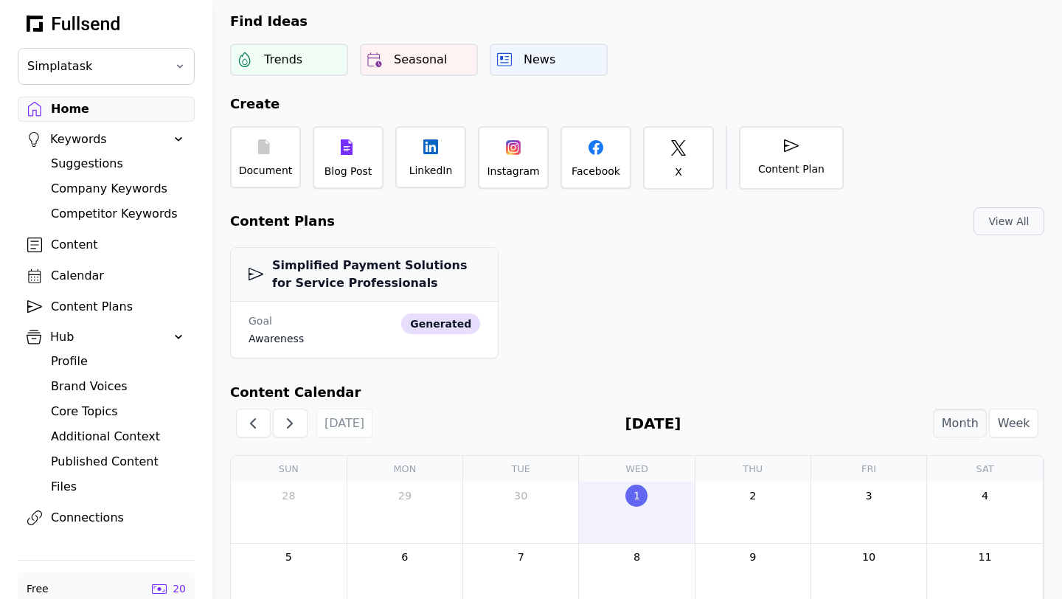
scroll to position [46, 0]
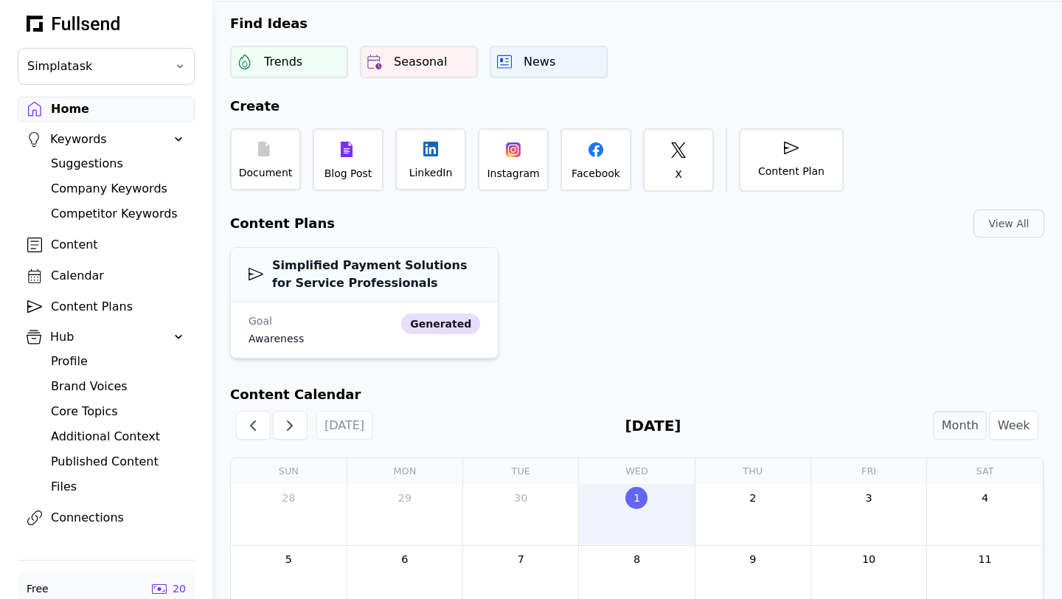
click at [448, 322] on div "generated" at bounding box center [440, 323] width 79 height 21
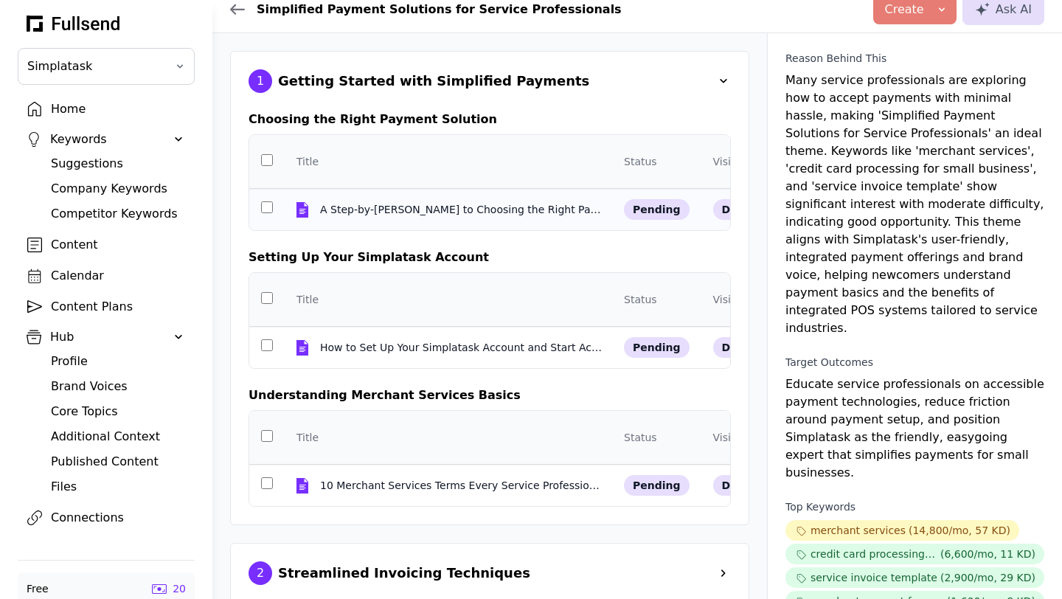
scroll to position [15, 0]
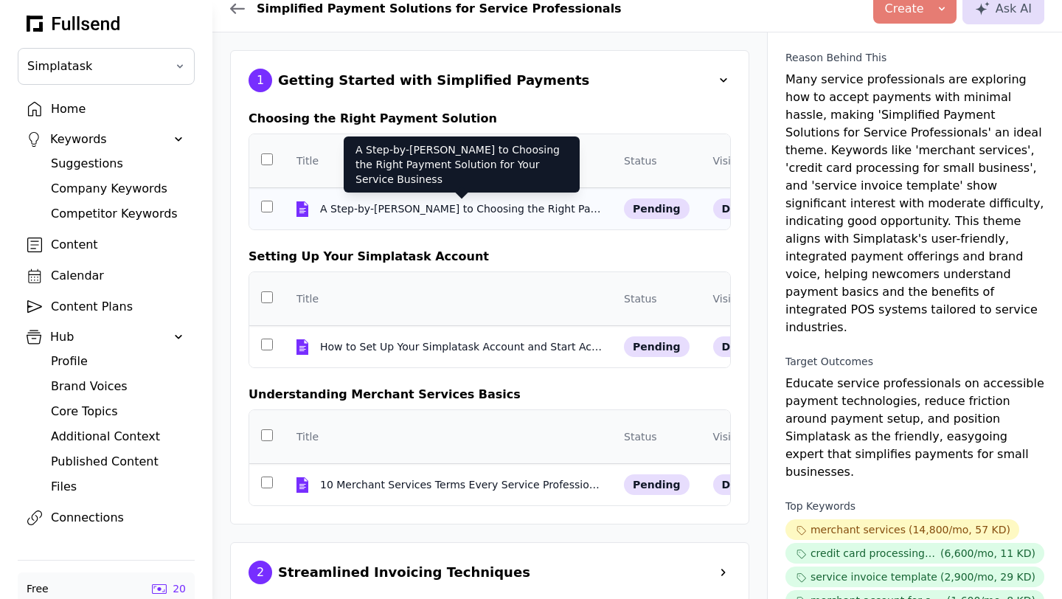
click at [395, 212] on div "A Step-by-[PERSON_NAME] to Choosing the Right Payment Solution for Your Service…" at bounding box center [461, 208] width 283 height 15
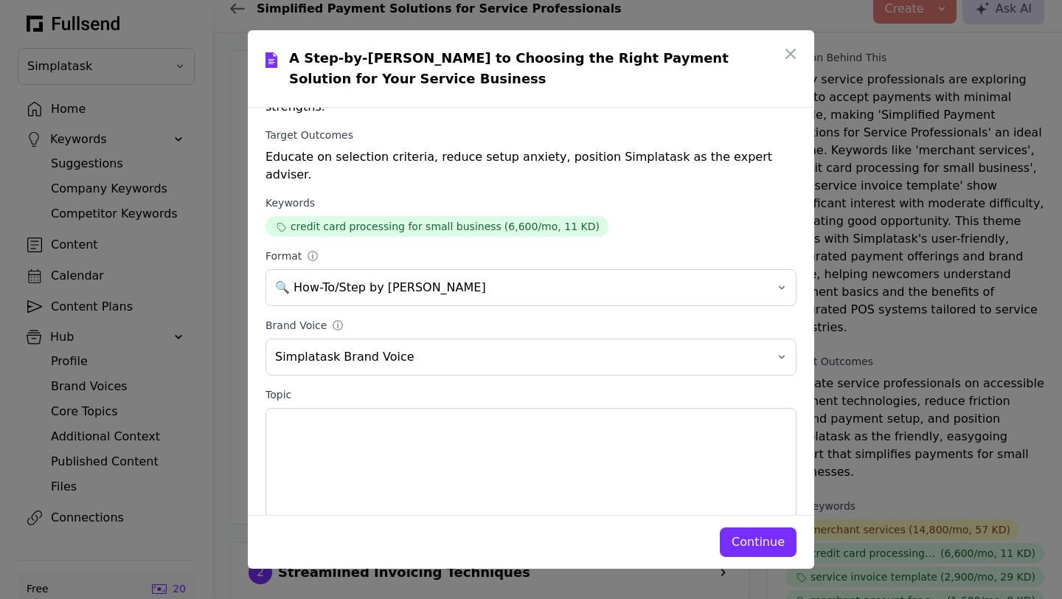
scroll to position [0, 0]
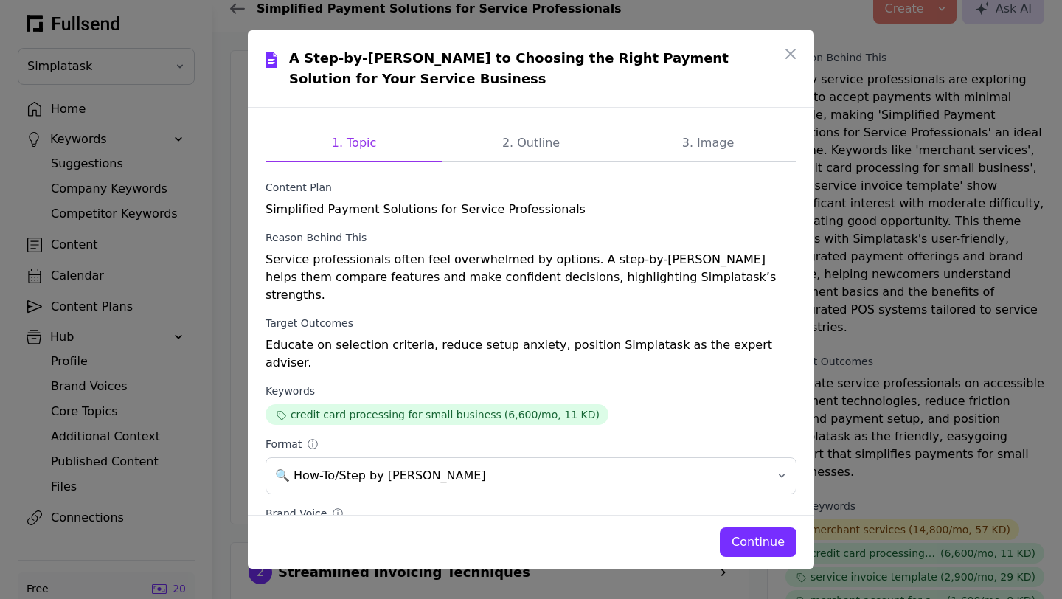
click at [419, 407] on div "credit card processing for small business" at bounding box center [396, 414] width 211 height 15
click at [756, 429] on div "Continue" at bounding box center [757, 542] width 53 height 18
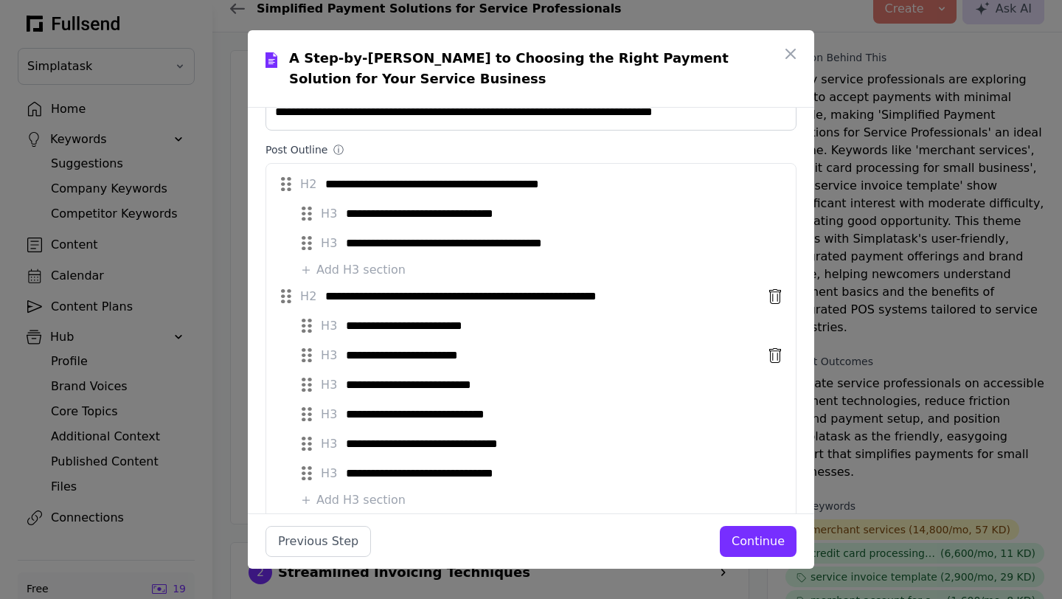
scroll to position [109, 0]
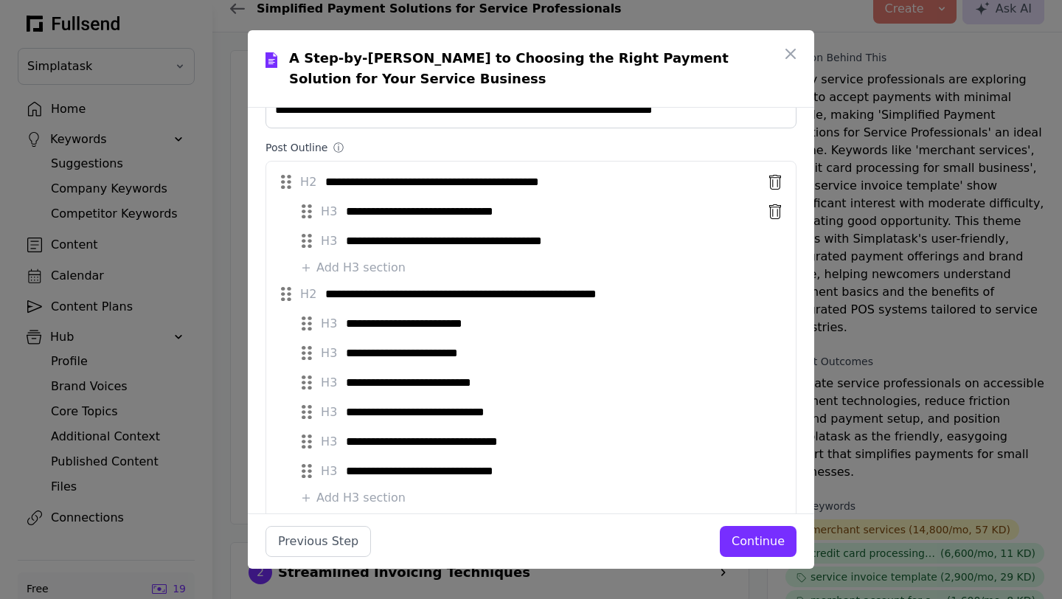
click at [456, 215] on input "**********" at bounding box center [553, 212] width 414 height 24
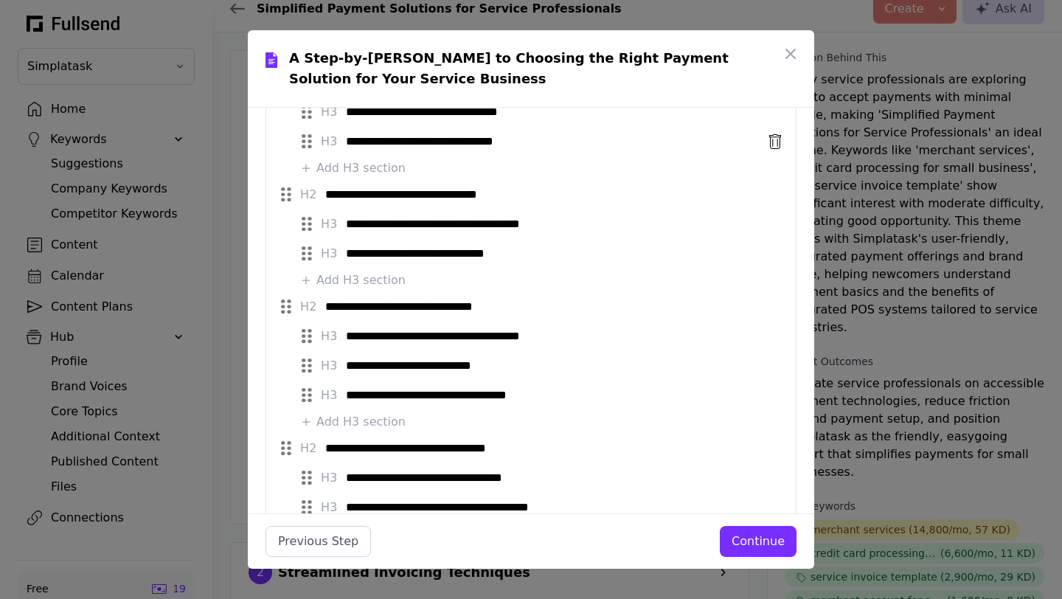
scroll to position [448, 0]
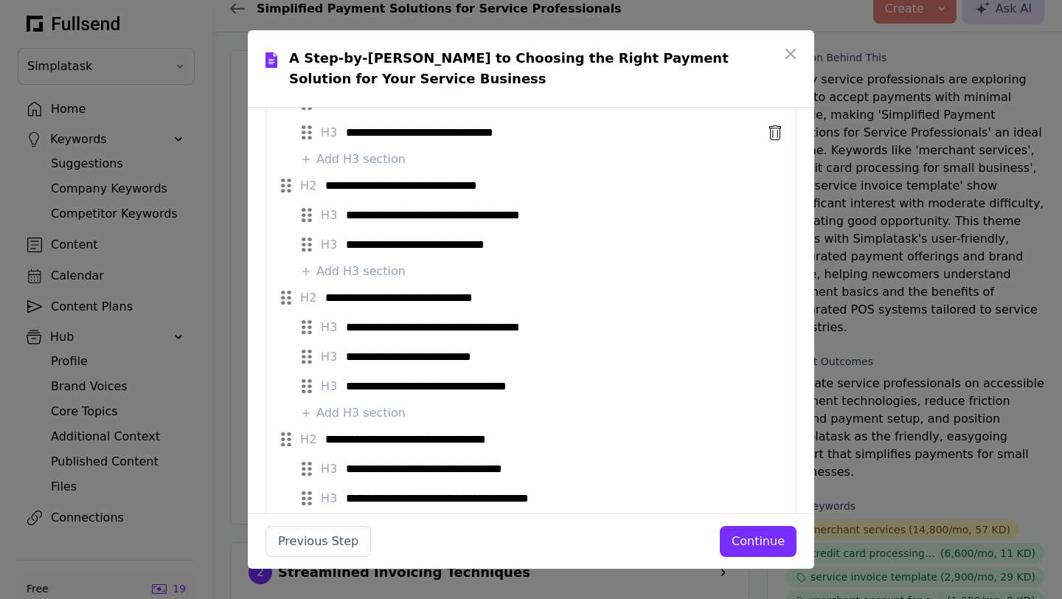
click at [594, 278] on div "**********" at bounding box center [531, 230] width 512 height 112
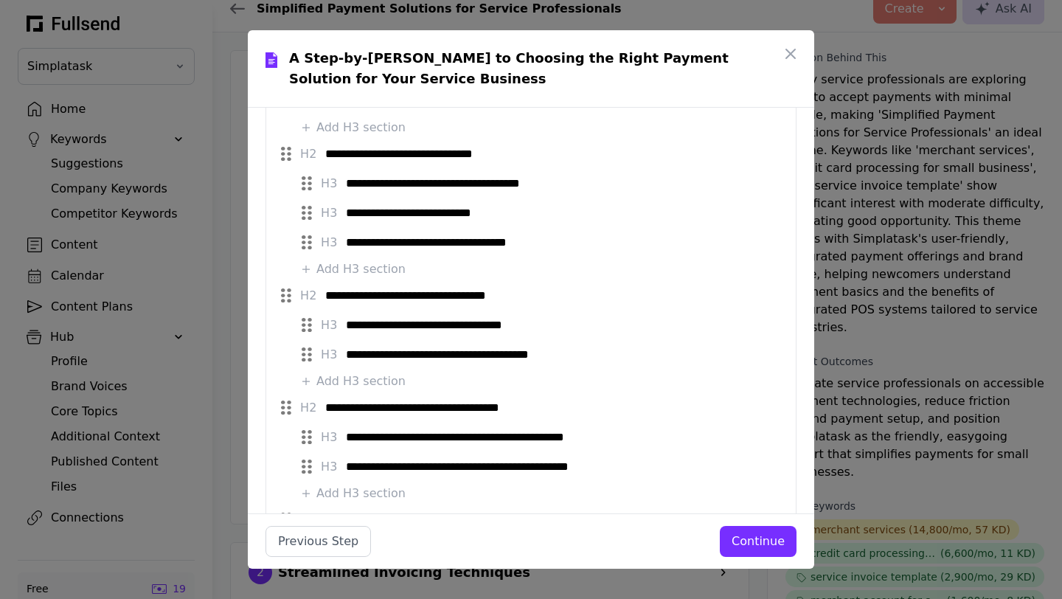
scroll to position [611, 0]
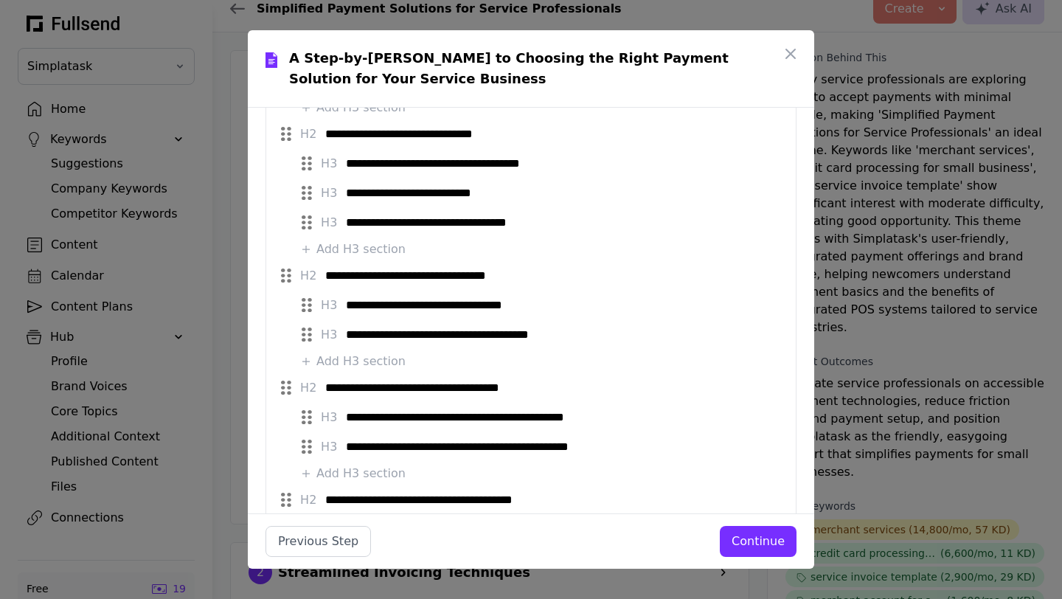
click at [594, 278] on input "**********" at bounding box center [542, 276] width 435 height 24
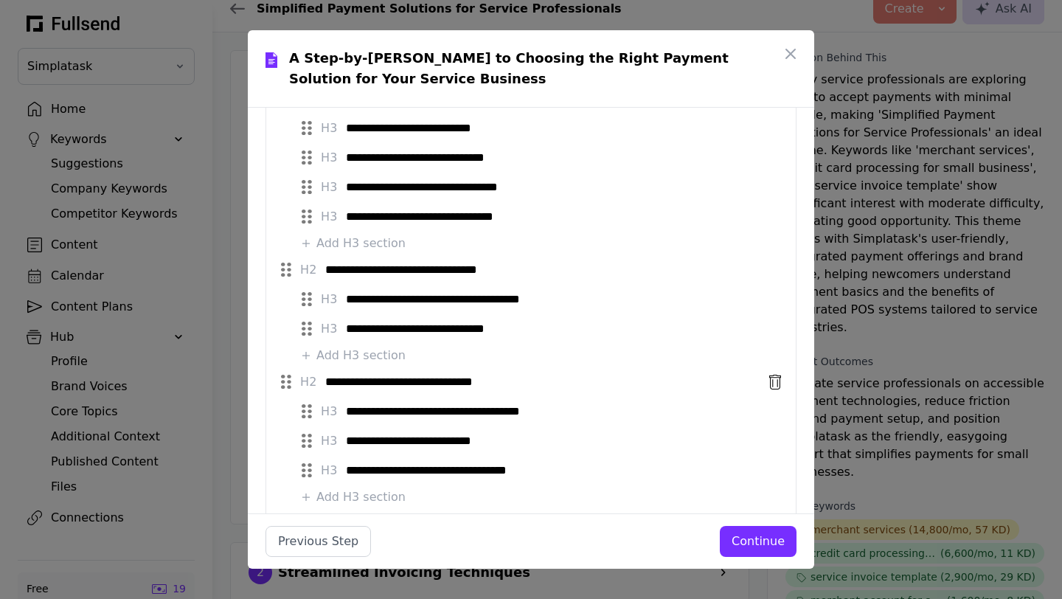
scroll to position [0, 0]
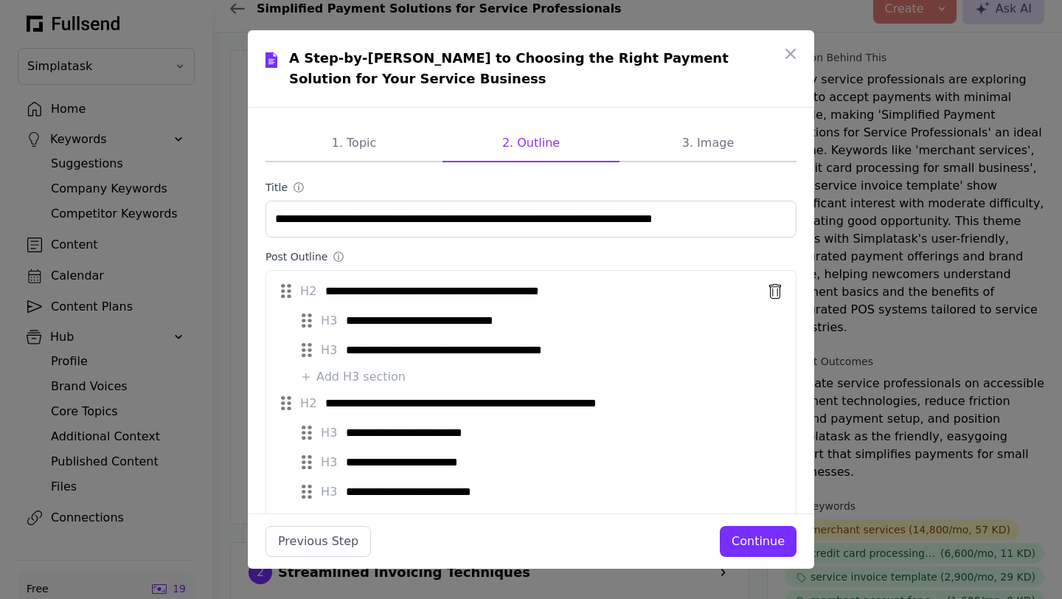
click at [398, 294] on input "**********" at bounding box center [542, 291] width 435 height 24
click at [402, 318] on input "**********" at bounding box center [553, 321] width 414 height 24
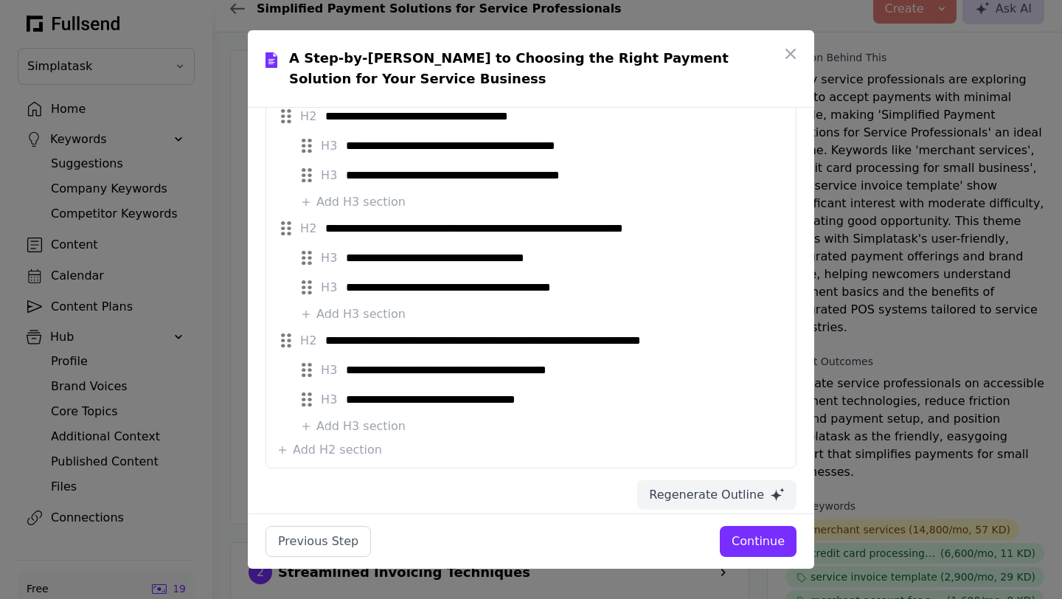
scroll to position [1111, 0]
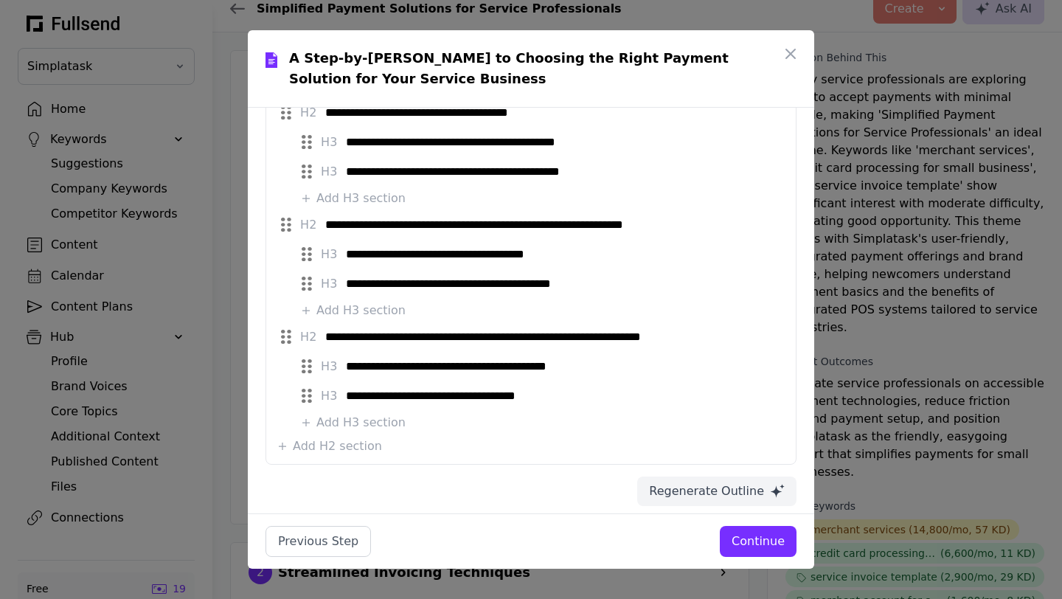
click at [762, 429] on div "Continue" at bounding box center [757, 541] width 53 height 18
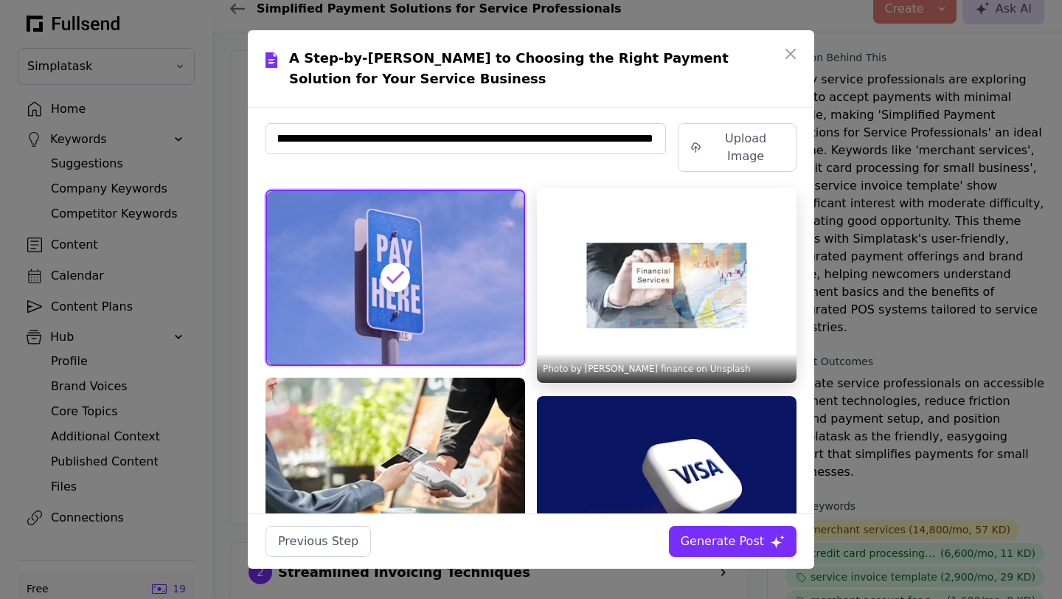
scroll to position [0, 0]
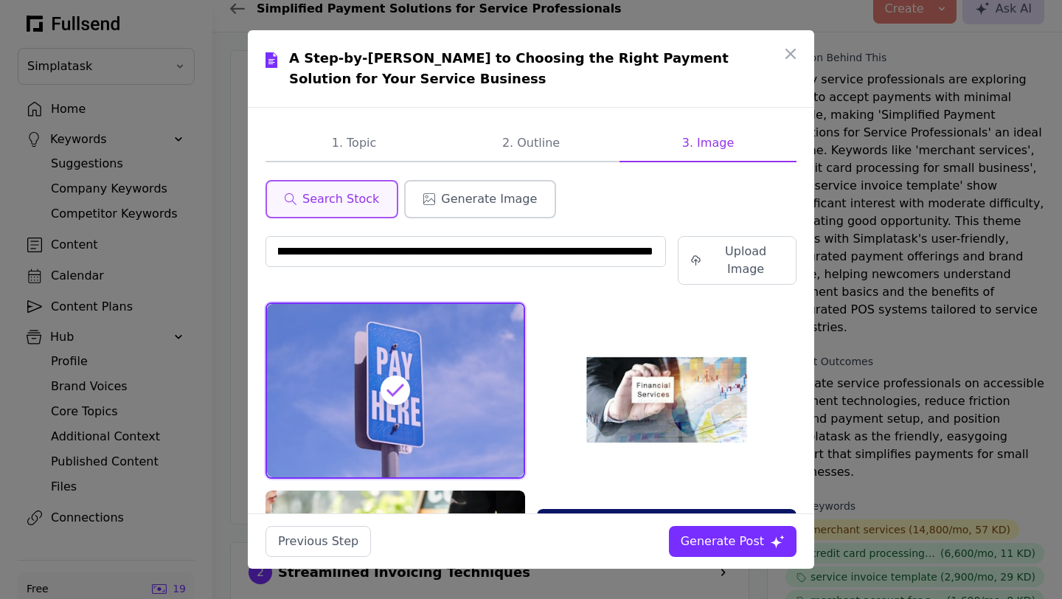
click at [472, 195] on span "Generate Image" at bounding box center [489, 199] width 96 height 18
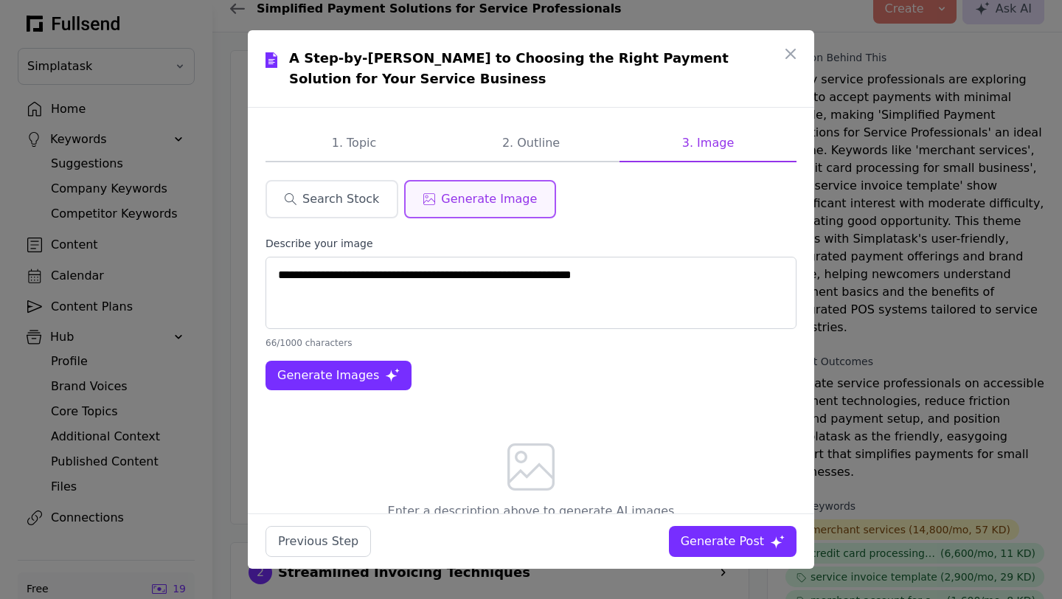
type textarea "**********"
click at [325, 368] on span "Generate Images" at bounding box center [328, 375] width 102 height 18
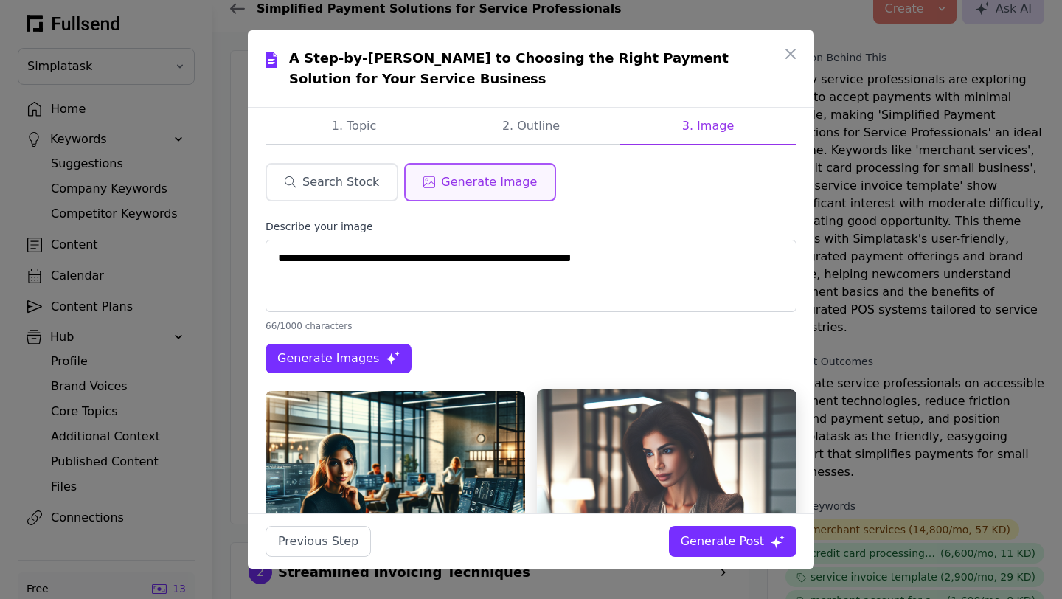
scroll to position [13, 0]
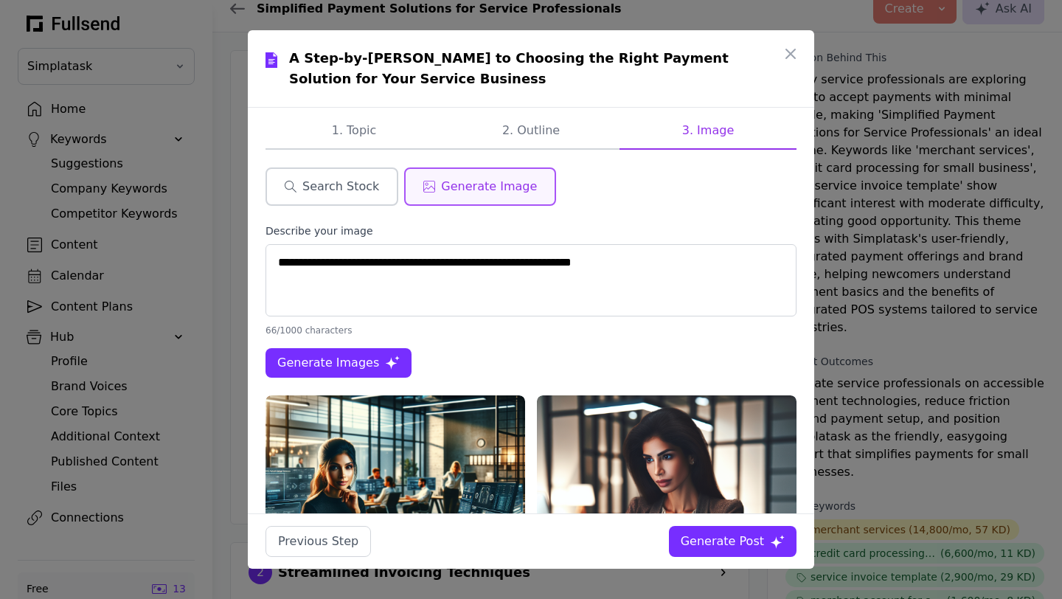
click at [340, 192] on span "Search Stock" at bounding box center [340, 187] width 77 height 18
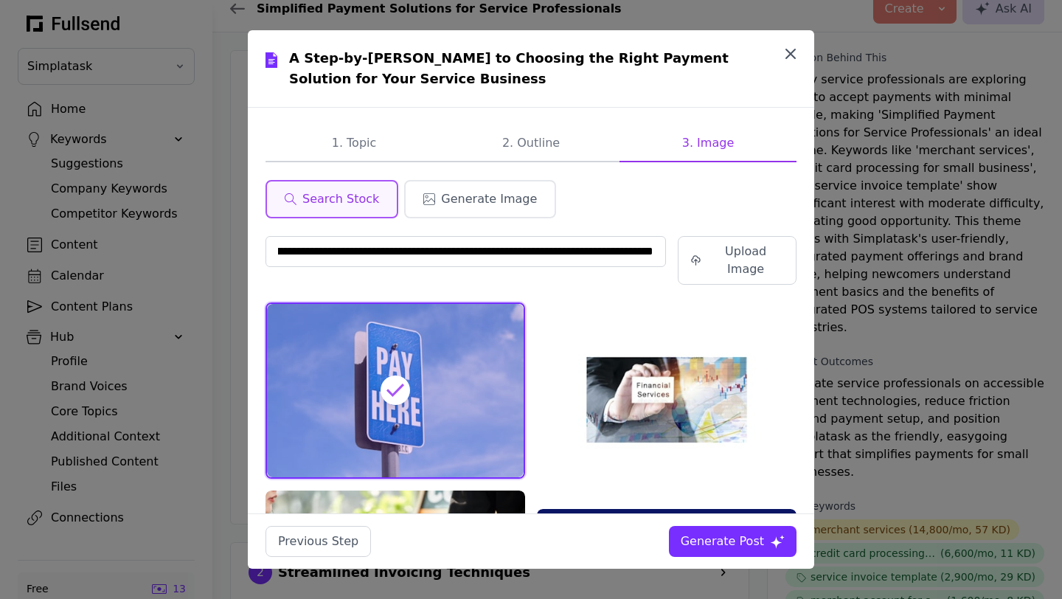
scroll to position [0, 0]
click at [790, 58] on icon "button" at bounding box center [791, 54] width 18 height 18
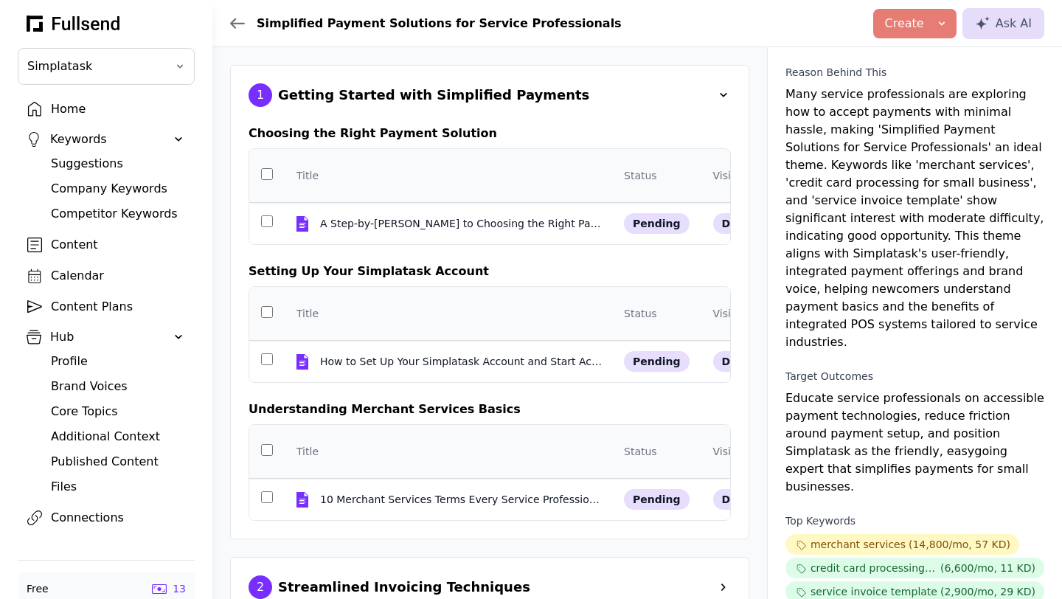
click at [79, 429] on div "Published Content" at bounding box center [118, 462] width 134 height 18
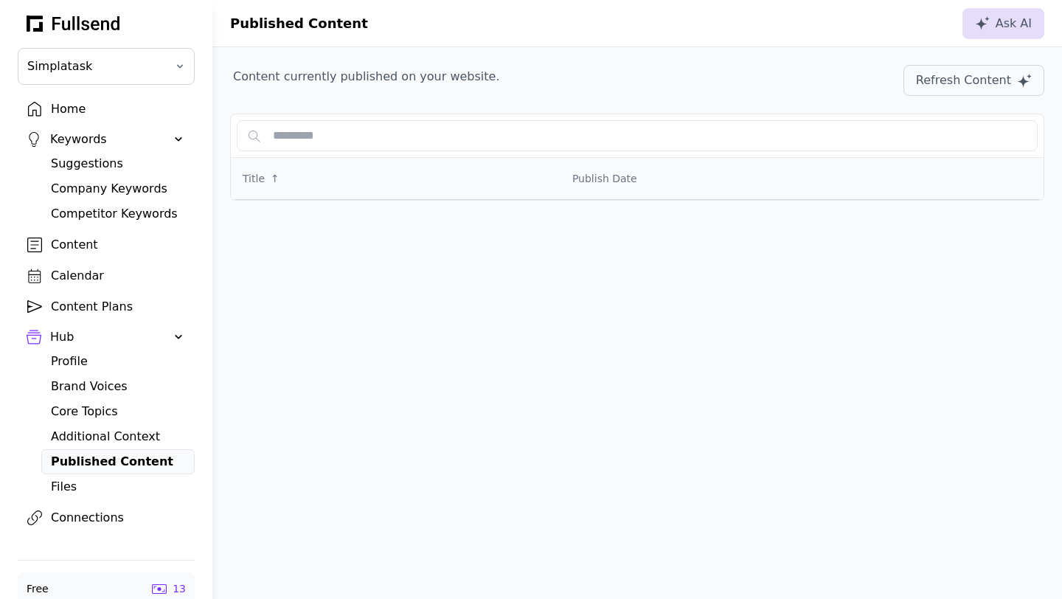
click at [80, 359] on div "Profile" at bounding box center [118, 361] width 134 height 18
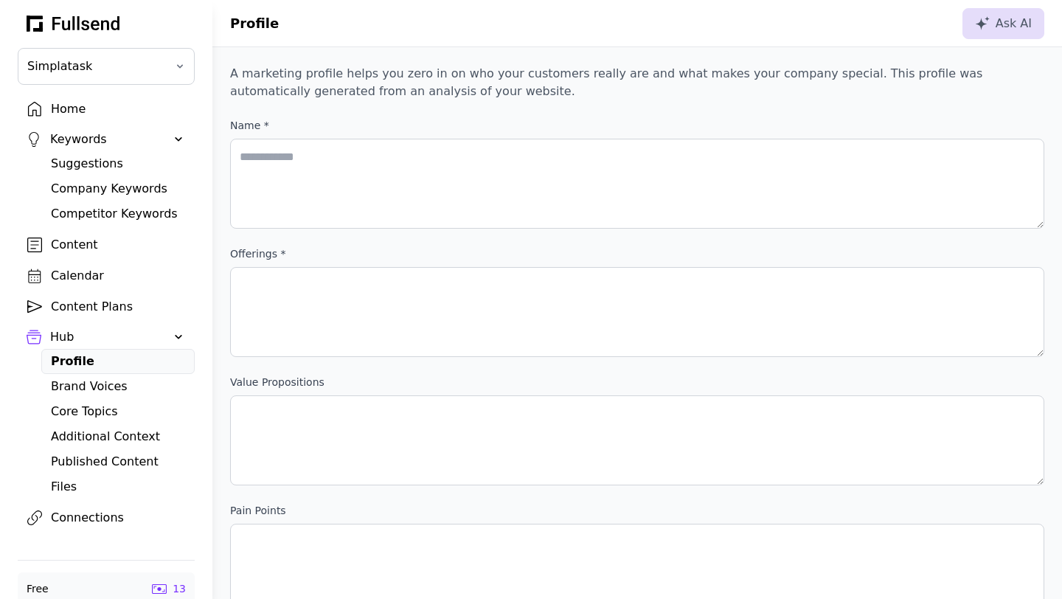
click at [80, 386] on div "Brand Voices" at bounding box center [118, 387] width 134 height 18
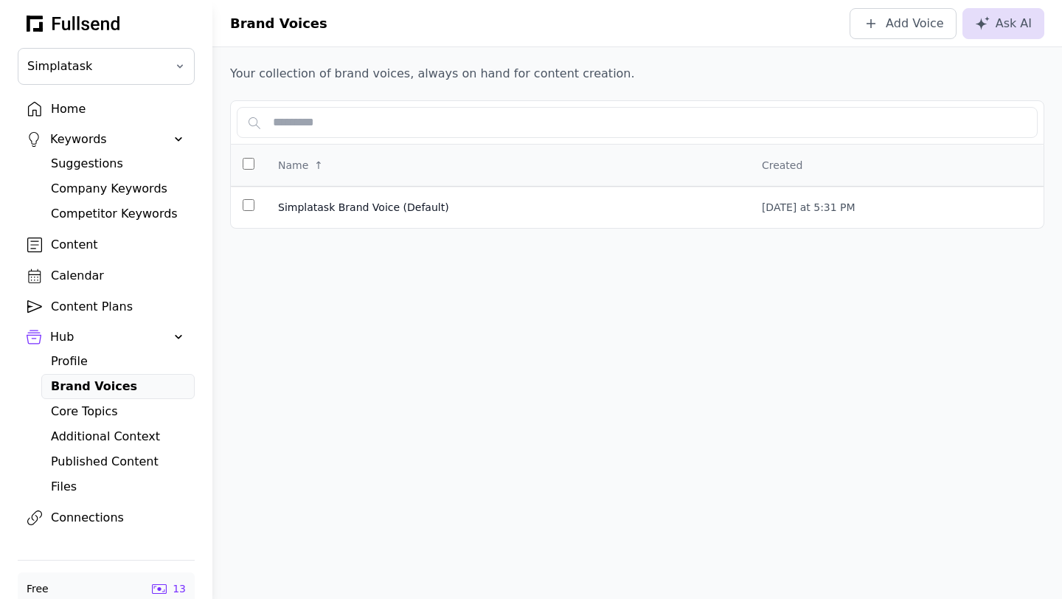
click at [77, 411] on div "Core Topics" at bounding box center [118, 412] width 134 height 18
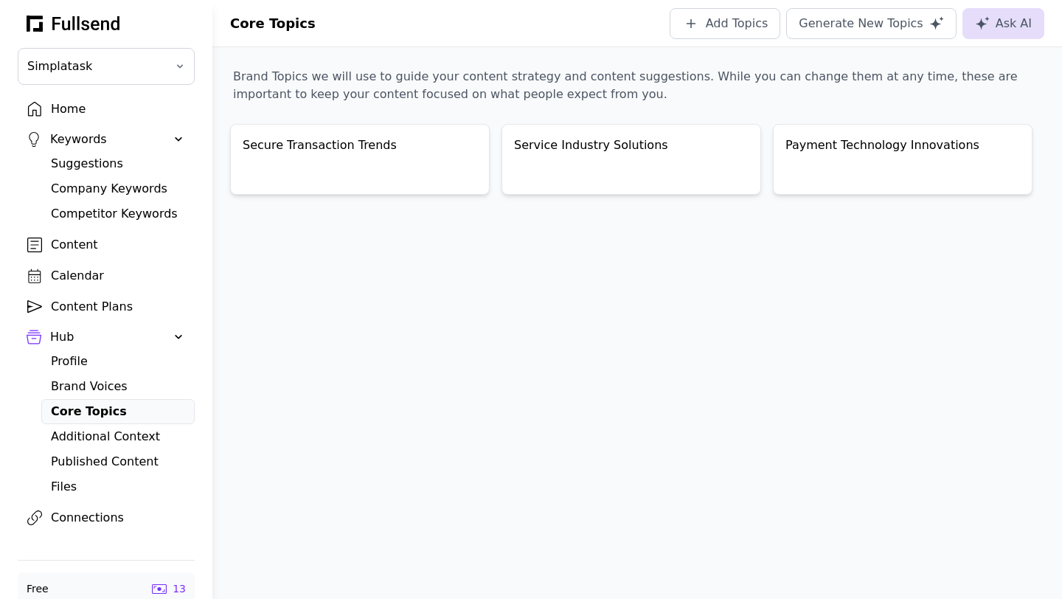
click at [77, 429] on div "Additional Context" at bounding box center [118, 437] width 134 height 18
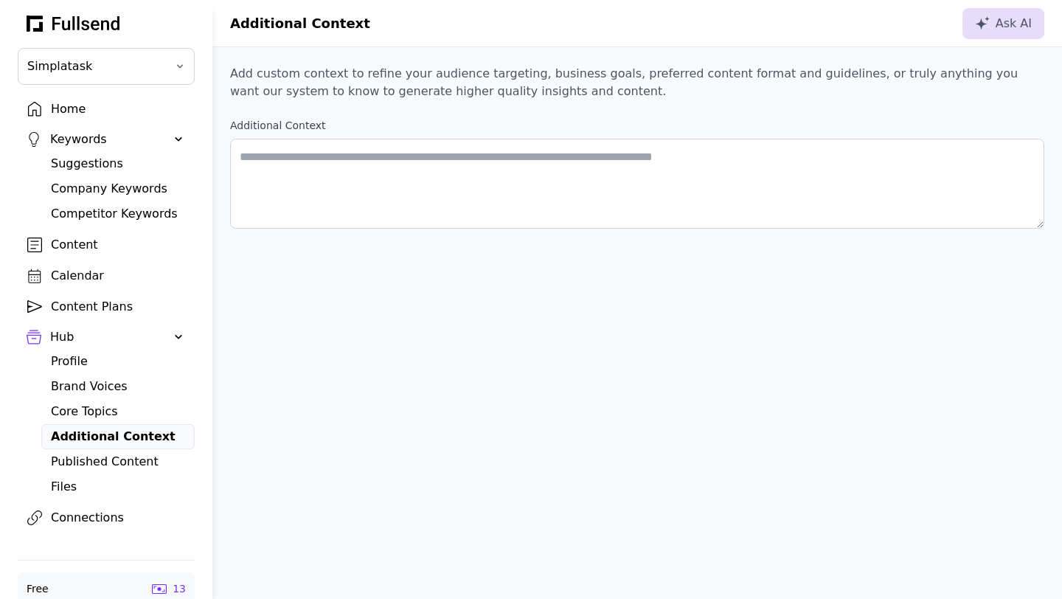
click at [83, 429] on div "Published Content" at bounding box center [118, 462] width 134 height 18
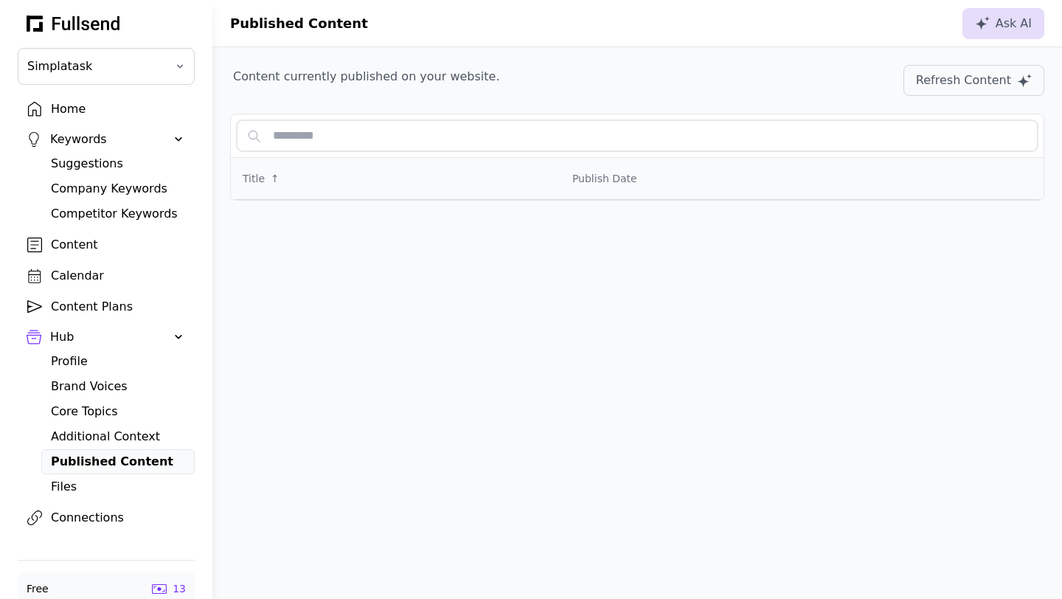
click at [372, 142] on input "text" at bounding box center [637, 135] width 801 height 31
click at [954, 86] on div "Refresh Content" at bounding box center [963, 81] width 95 height 18
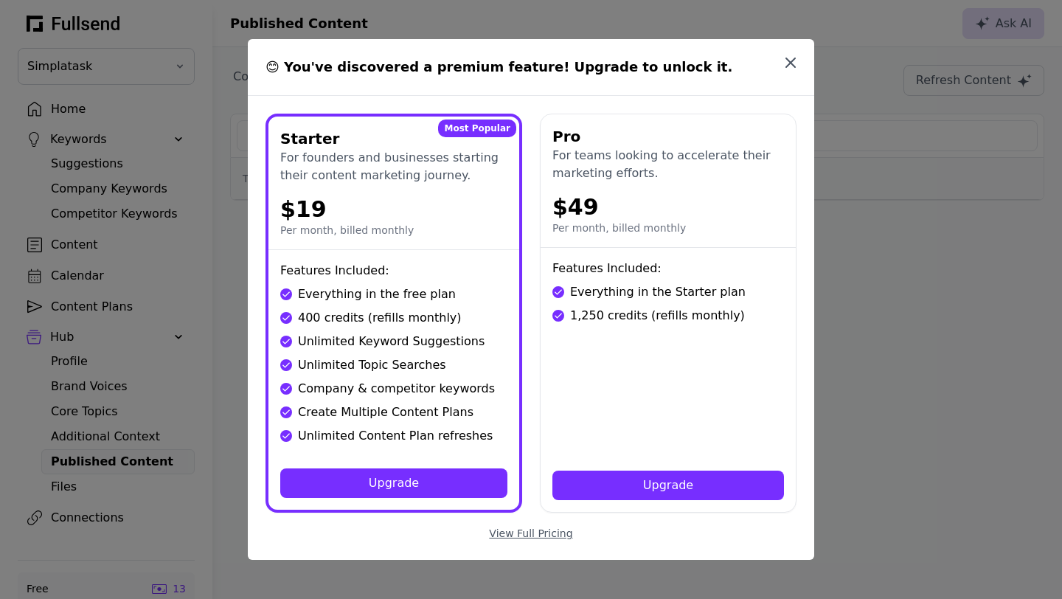
click at [793, 62] on icon "button" at bounding box center [791, 63] width 18 height 18
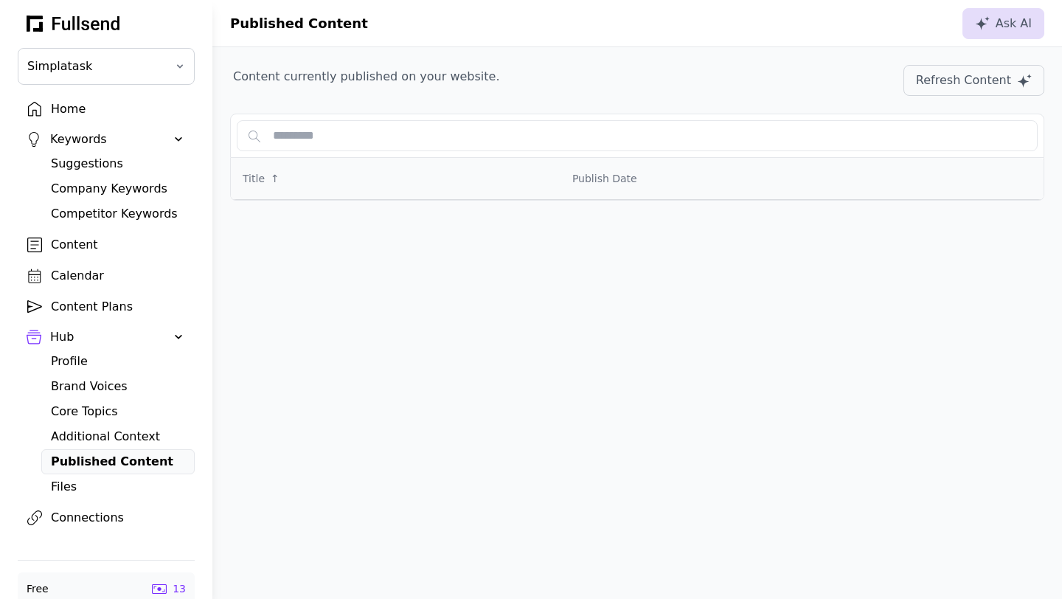
click at [77, 429] on div "Files" at bounding box center [118, 487] width 134 height 18
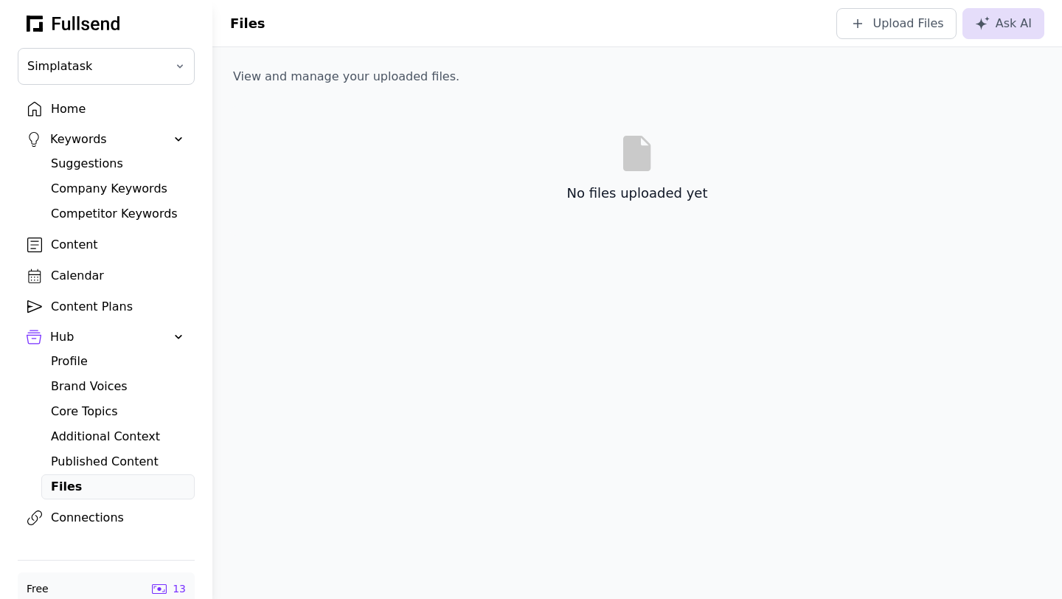
click at [73, 429] on div "Connections" at bounding box center [118, 518] width 134 height 18
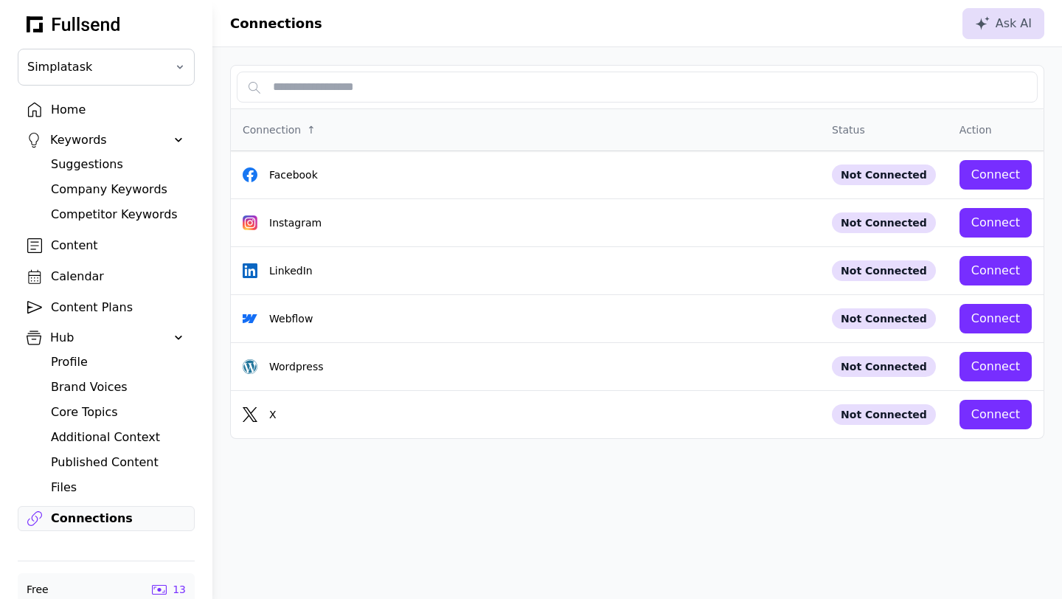
click at [80, 114] on div "Home" at bounding box center [118, 110] width 134 height 18
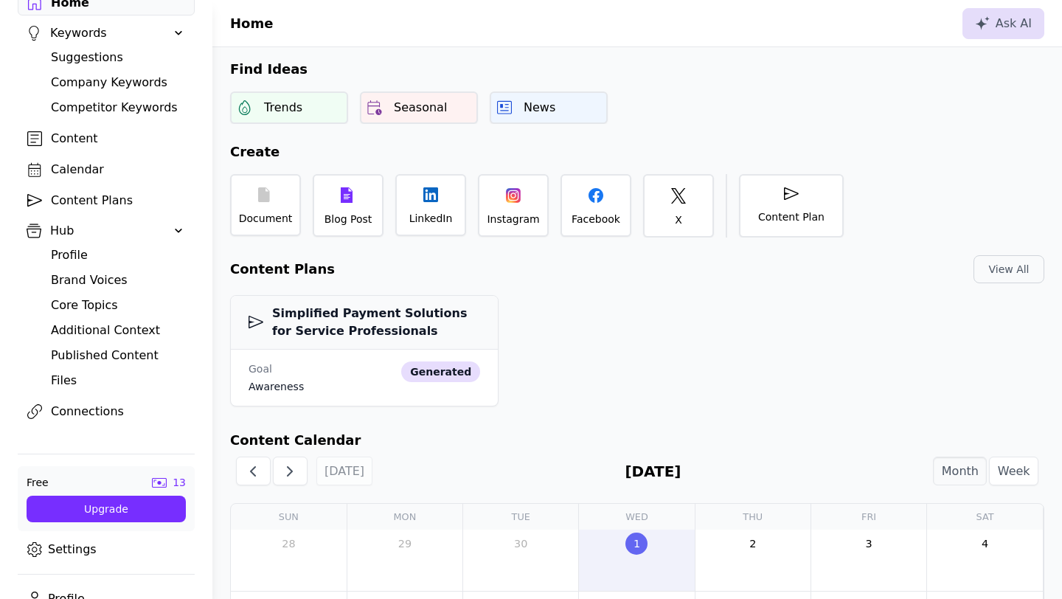
scroll to position [131, 0]
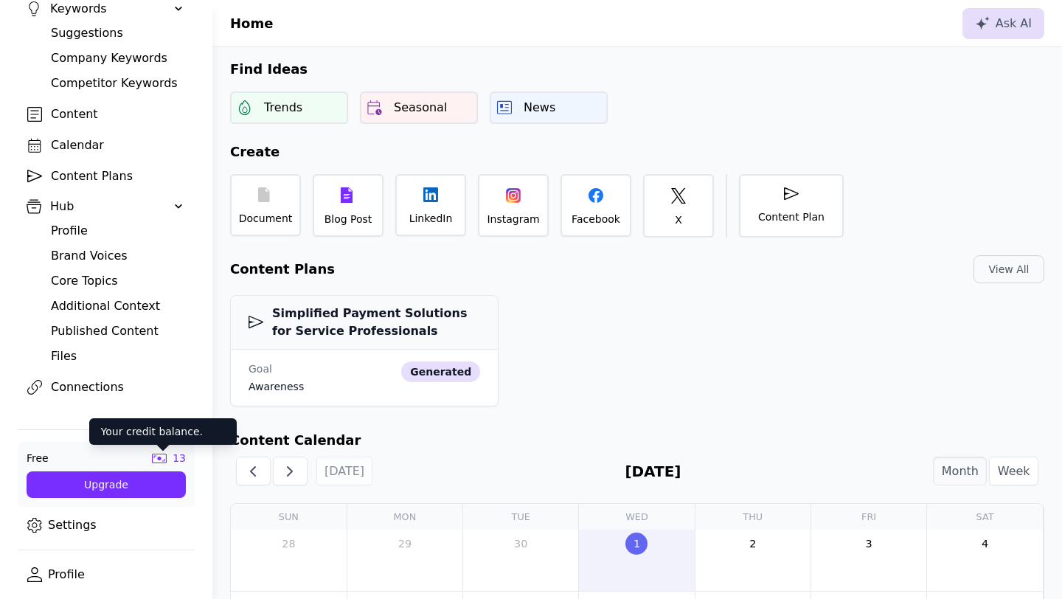
click at [162, 429] on icon at bounding box center [159, 458] width 15 height 10
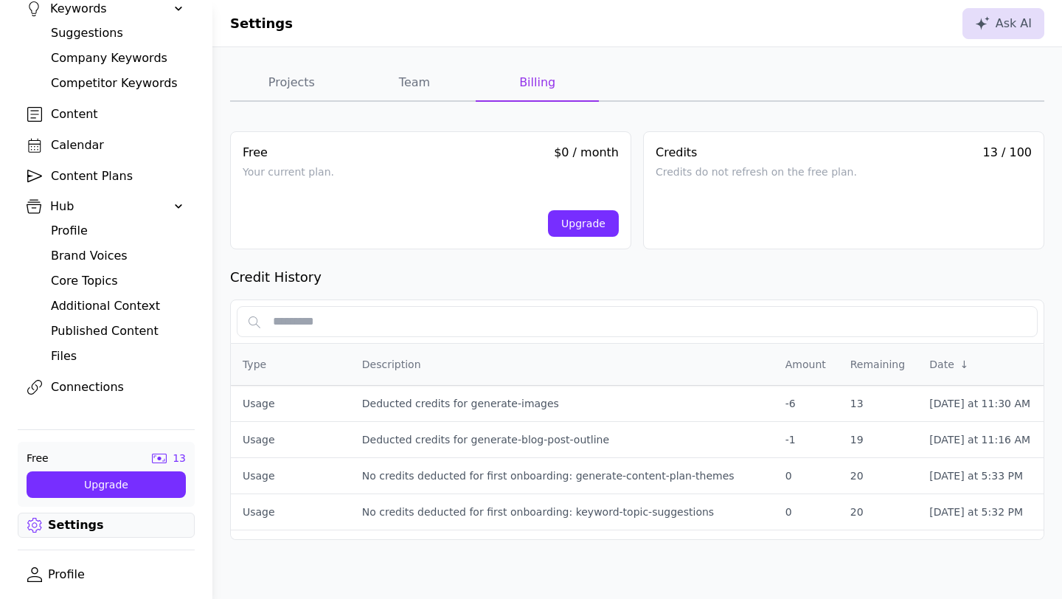
click at [411, 85] on button "Team" at bounding box center [414, 83] width 123 height 37
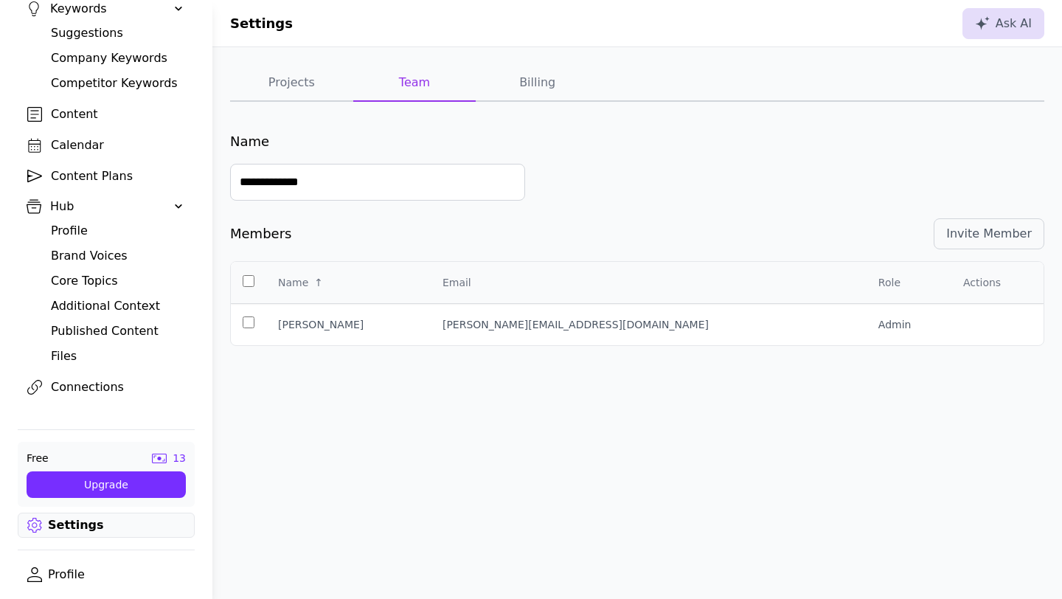
click at [285, 88] on button "Projects" at bounding box center [291, 83] width 123 height 37
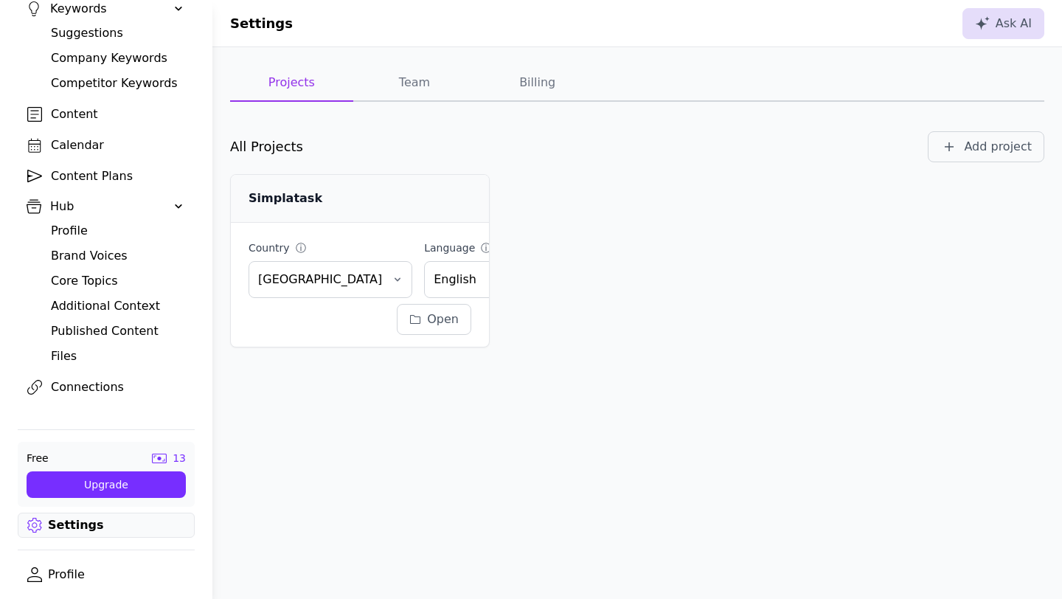
click at [413, 92] on button "Team" at bounding box center [414, 83] width 123 height 37
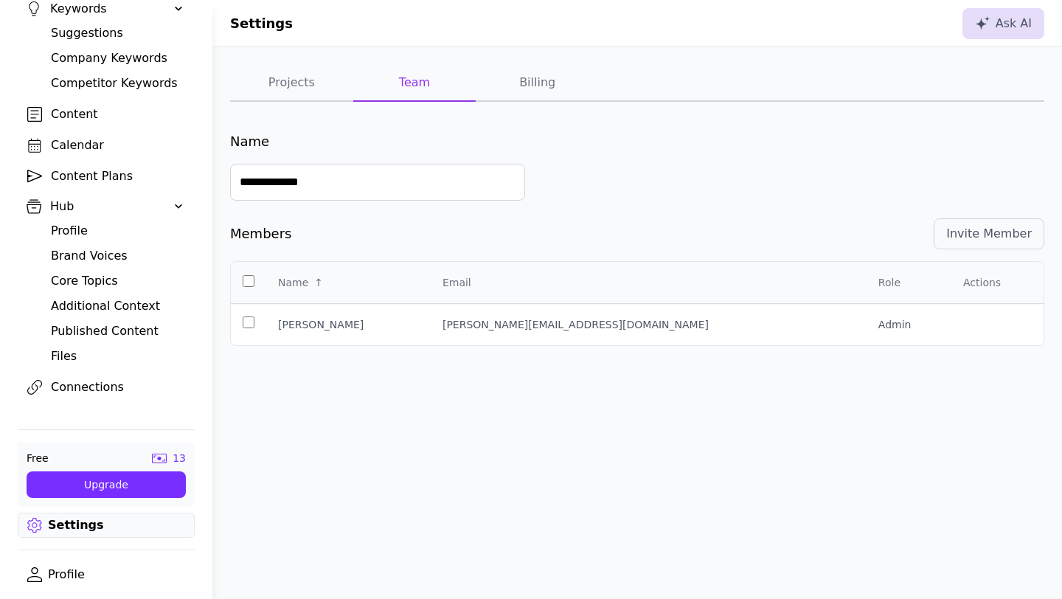
click at [563, 328] on span "[PERSON_NAME][EMAIL_ADDRESS][DOMAIN_NAME]" at bounding box center [575, 325] width 266 height 12
click at [537, 77] on button "Billing" at bounding box center [537, 83] width 123 height 37
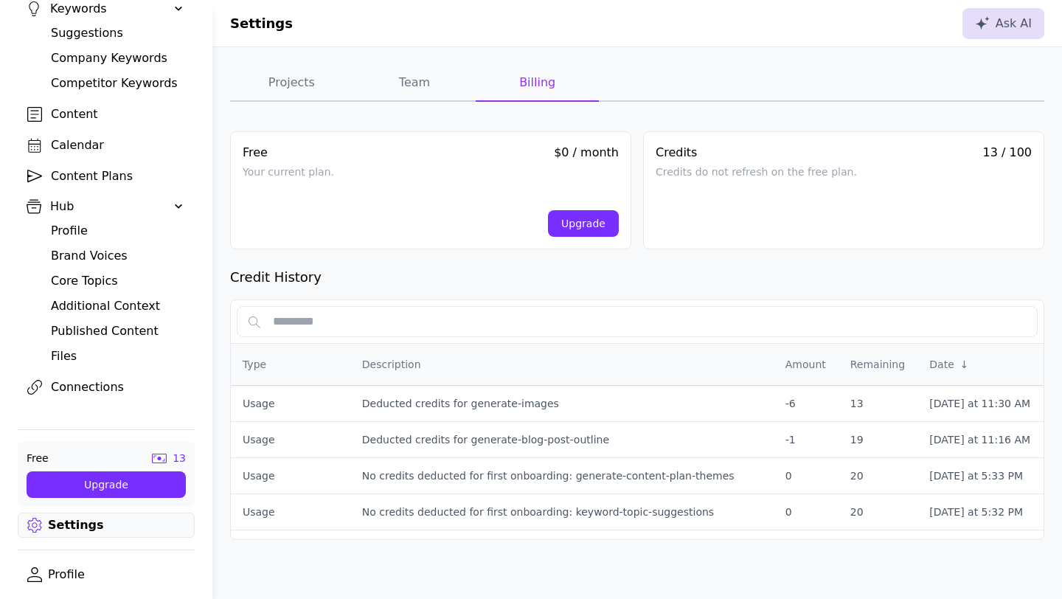
click at [61, 429] on link "Settings" at bounding box center [106, 524] width 177 height 25
click at [60, 429] on link "Profile" at bounding box center [106, 574] width 177 height 25
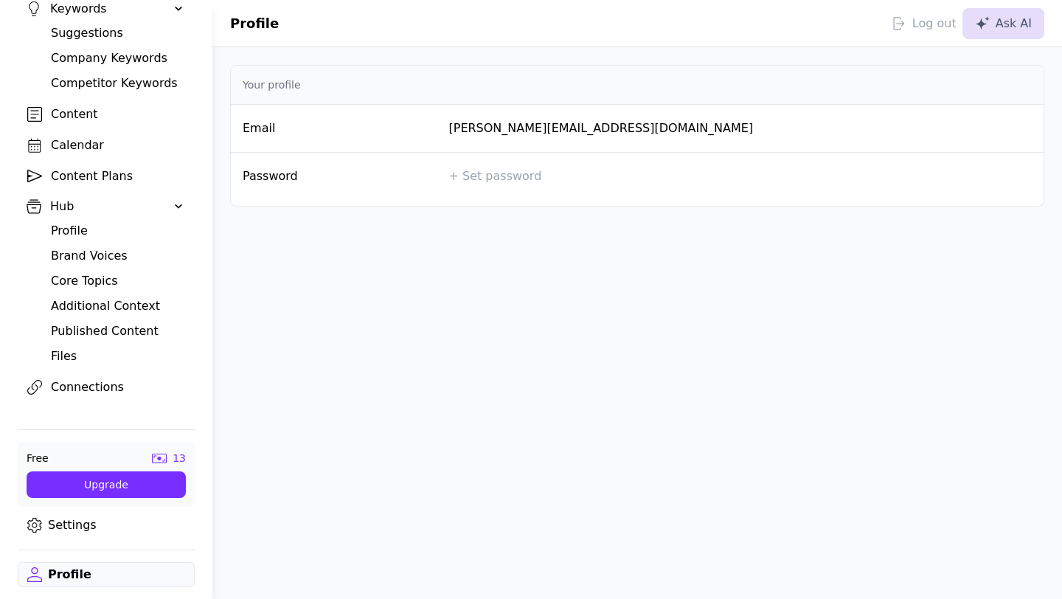
click at [71, 429] on link "Settings" at bounding box center [106, 524] width 177 height 25
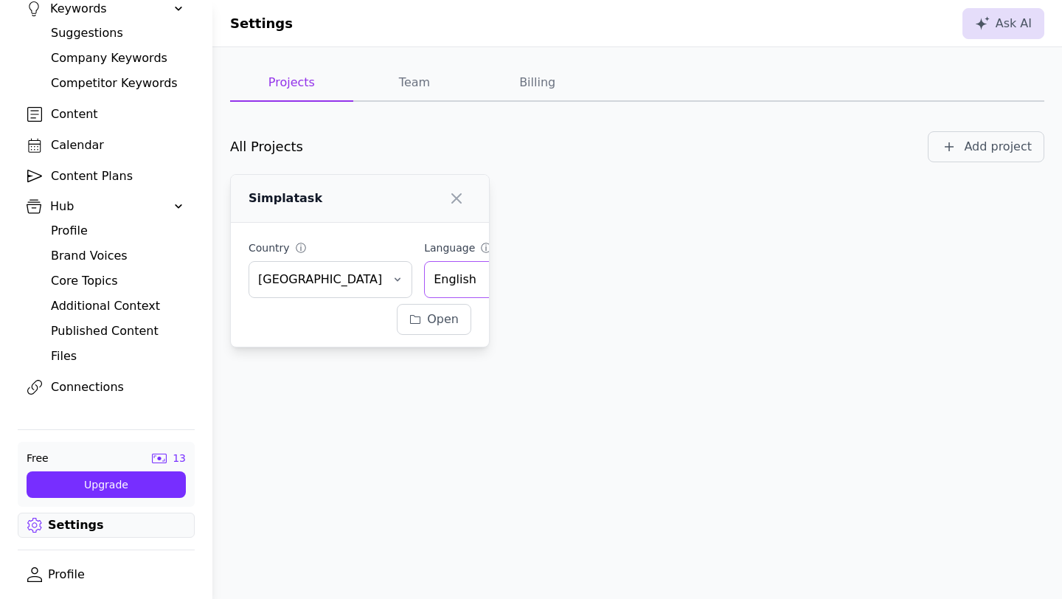
click at [454, 276] on button "English" at bounding box center [465, 279] width 83 height 37
click at [436, 320] on div "Open" at bounding box center [433, 319] width 49 height 18
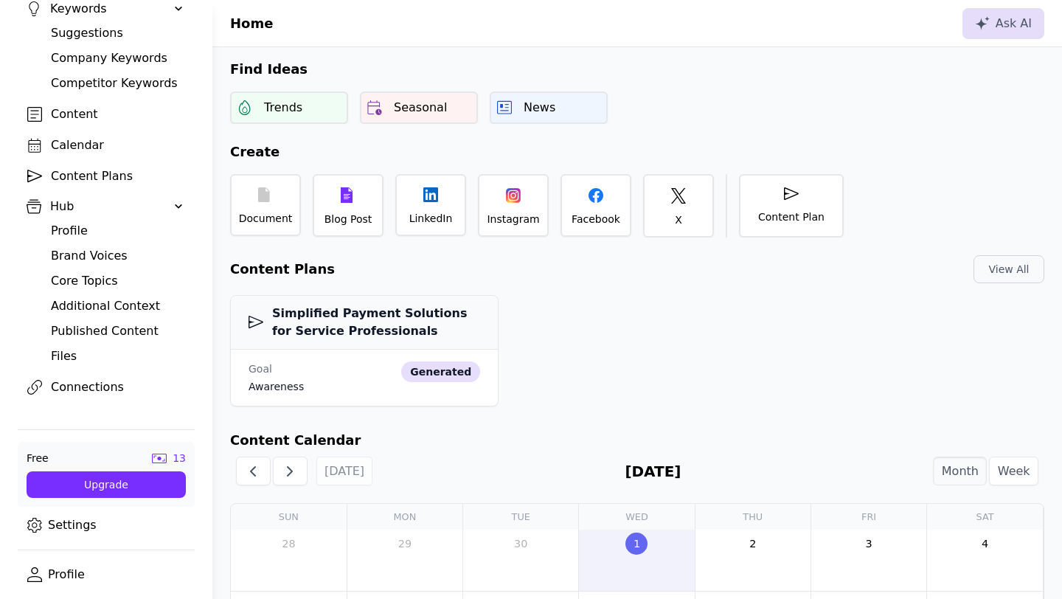
click at [107, 429] on link "Settings" at bounding box center [106, 524] width 177 height 25
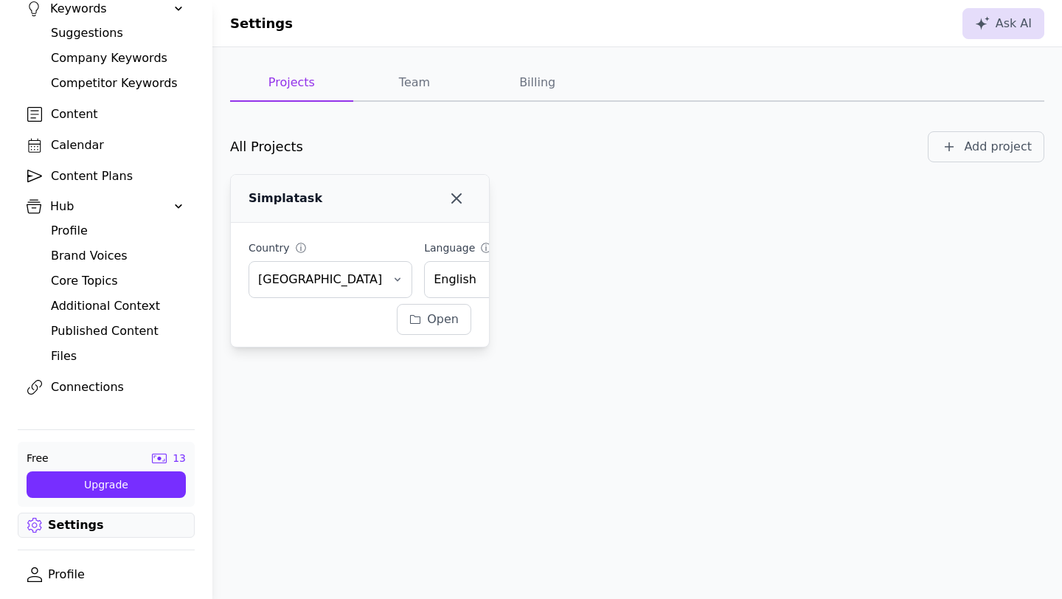
click at [459, 198] on icon "button" at bounding box center [457, 199] width 18 height 18
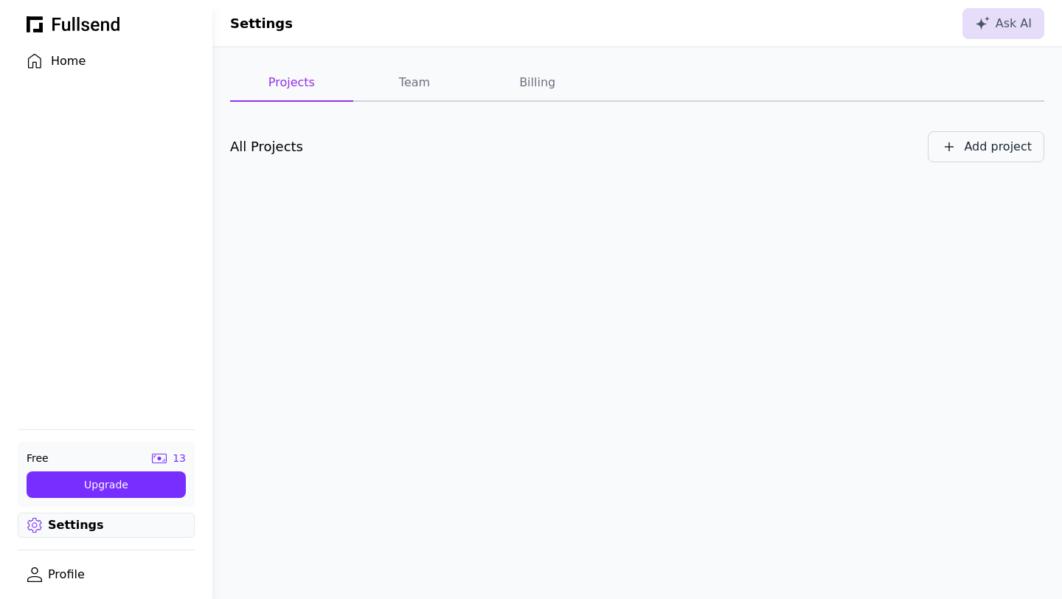
click at [993, 146] on div "Add project" at bounding box center [998, 147] width 68 height 18
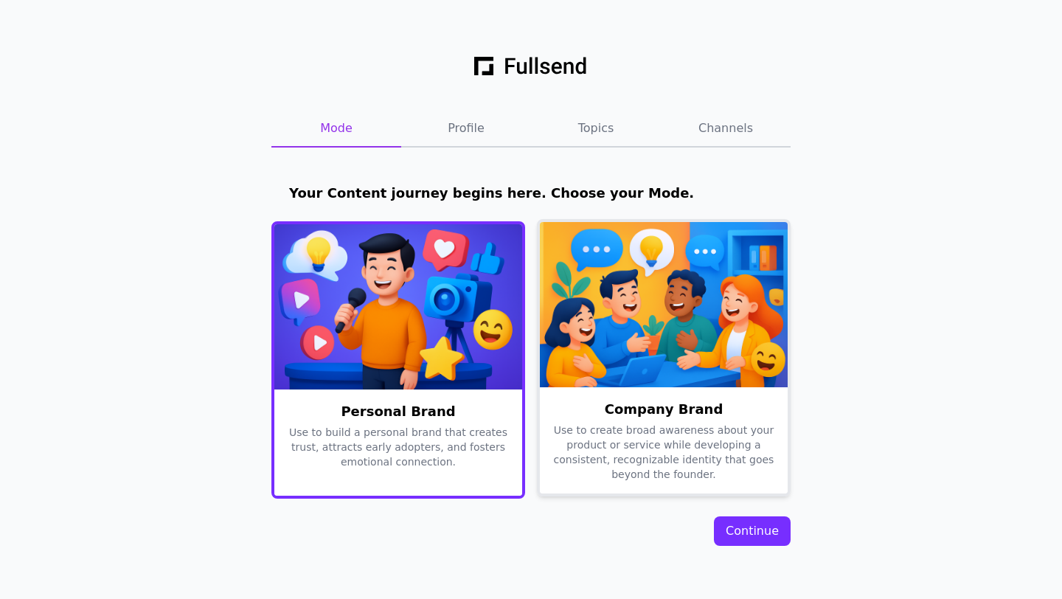
click at [646, 374] on img at bounding box center [664, 304] width 248 height 165
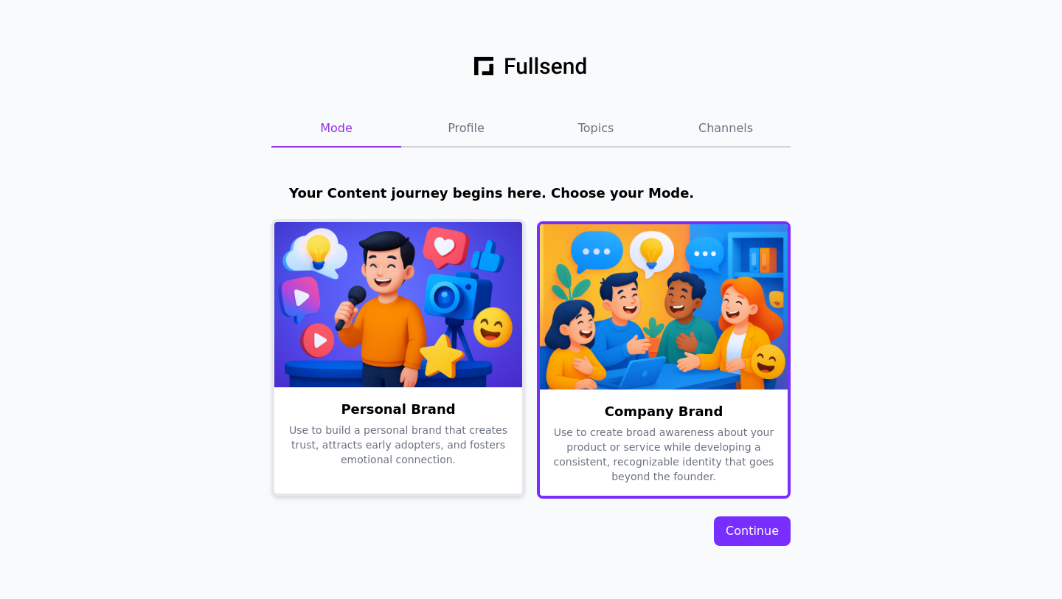
click at [440, 394] on div "Personal Brand Use to build a personal brand that creates trust, attracts early…" at bounding box center [398, 522] width 248 height 271
